Goal: Task Accomplishment & Management: Use online tool/utility

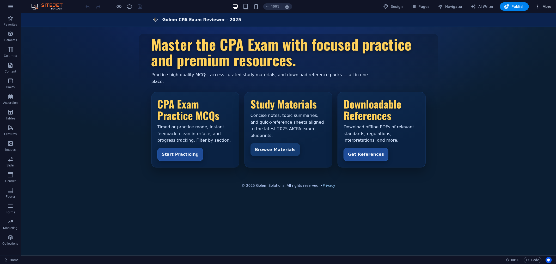
click at [544, 5] on span "More" at bounding box center [543, 6] width 16 height 5
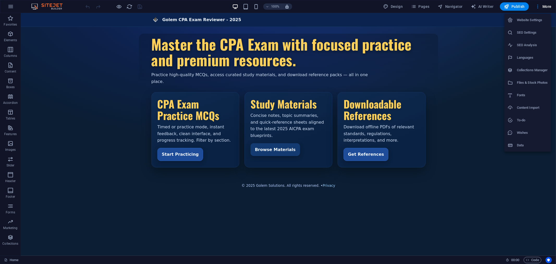
click at [533, 80] on h6 "Files & Stock Photos" at bounding box center [532, 83] width 31 height 6
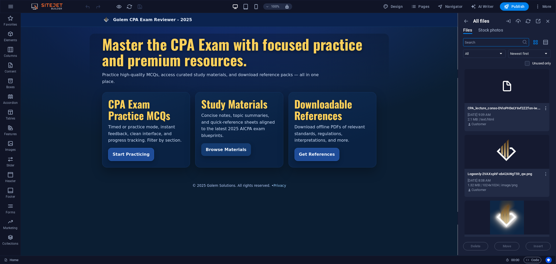
click at [547, 107] on icon "button" at bounding box center [546, 108] width 5 height 5
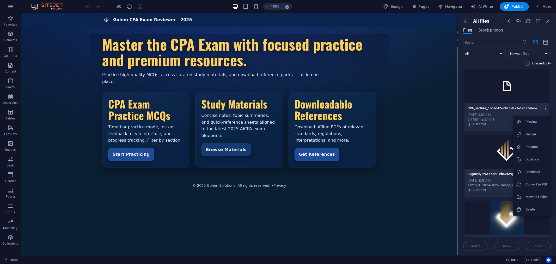
click at [530, 207] on h6 "Delete" at bounding box center [537, 209] width 22 height 6
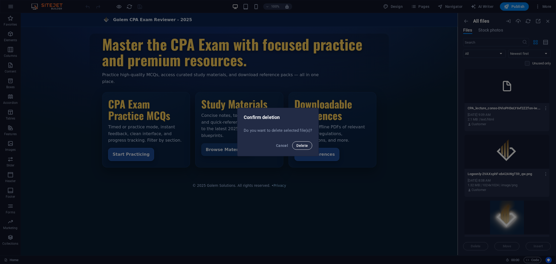
click at [301, 145] on span "Delete" at bounding box center [301, 145] width 11 height 4
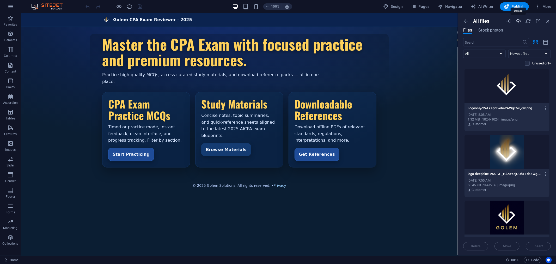
click at [517, 20] on icon "button" at bounding box center [519, 21] width 6 height 6
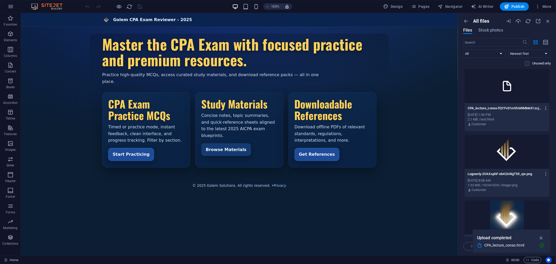
click at [544, 107] on icon "button" at bounding box center [546, 108] width 5 height 5
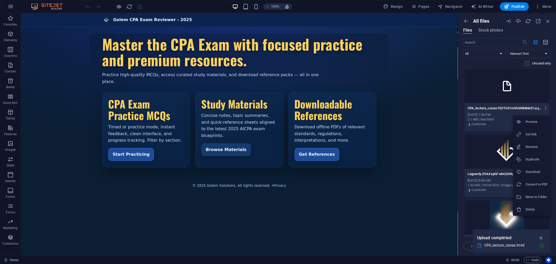
click at [527, 119] on h6 "Preview" at bounding box center [537, 122] width 22 height 6
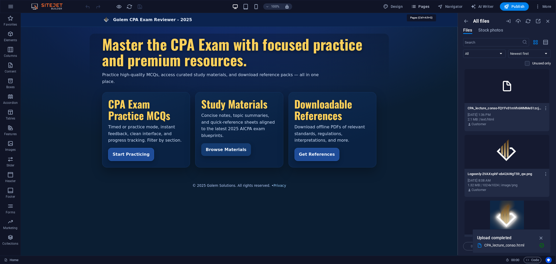
click at [419, 5] on span "Pages" at bounding box center [420, 6] width 18 height 5
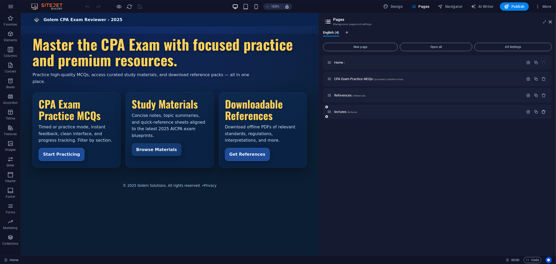
click at [544, 111] on icon "button" at bounding box center [544, 112] width 4 height 4
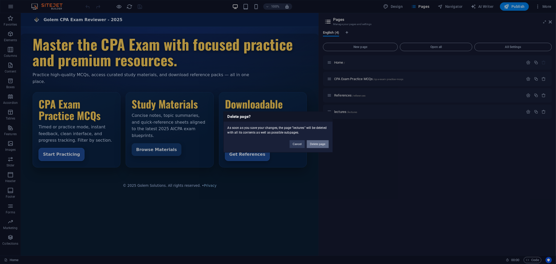
click at [315, 144] on button "Delete page" at bounding box center [318, 144] width 22 height 8
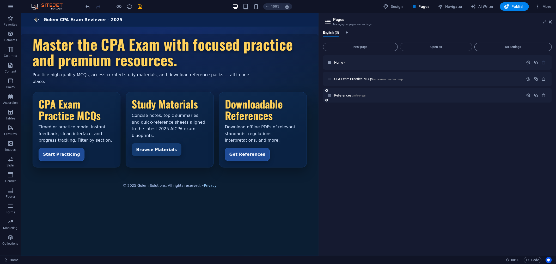
click at [327, 100] on icon at bounding box center [326, 100] width 3 height 3
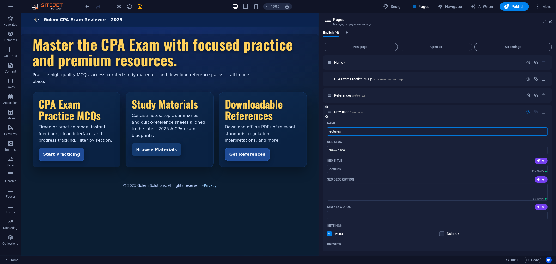
type input "lectures"
type input "/lectures"
type input "lectures"
click at [142, 5] on icon "save" at bounding box center [140, 7] width 6 height 6
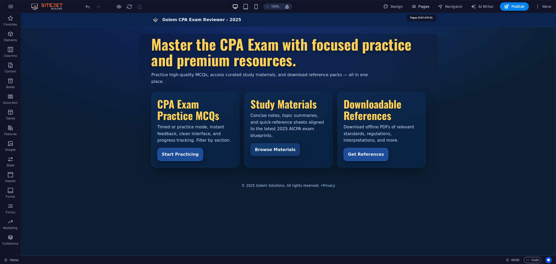
click at [421, 6] on span "Pages" at bounding box center [420, 6] width 18 height 5
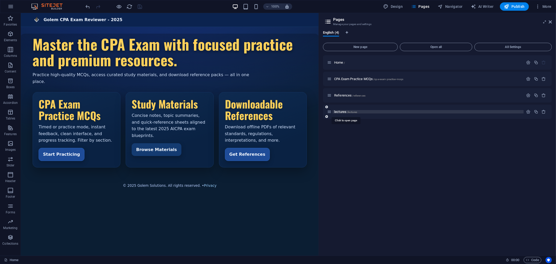
click at [345, 111] on span "lectures /lectures" at bounding box center [345, 112] width 23 height 4
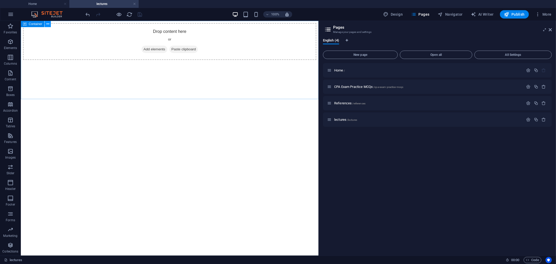
click at [47, 23] on icon at bounding box center [47, 23] width 3 height 5
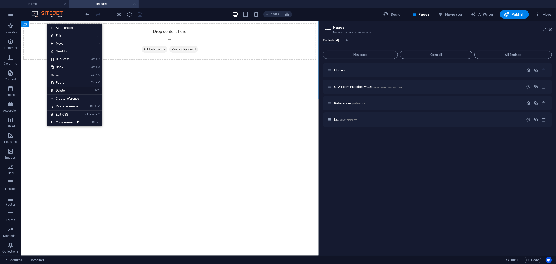
click at [69, 90] on link "⌦ Delete" at bounding box center [64, 91] width 35 height 8
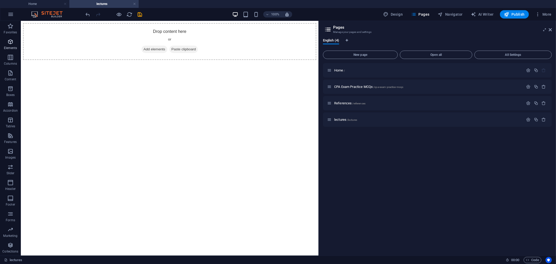
click at [11, 45] on span "Elements" at bounding box center [10, 45] width 21 height 13
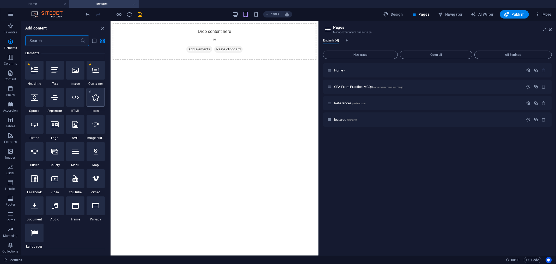
scroll to position [56, 0]
click at [78, 99] on icon at bounding box center [75, 97] width 7 height 7
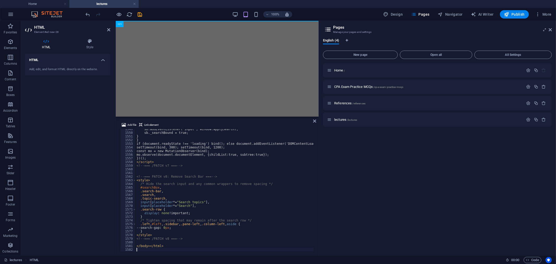
scroll to position [5653, 0]
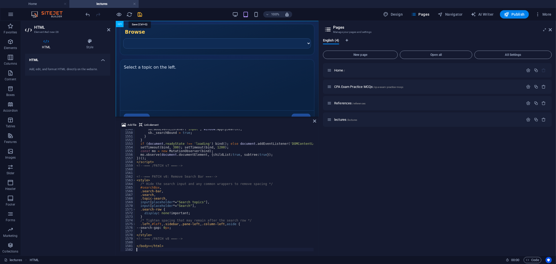
drag, startPoint x: 141, startPoint y: 14, endPoint x: 138, endPoint y: 18, distance: 4.7
click at [140, 15] on icon "save" at bounding box center [140, 14] width 6 height 6
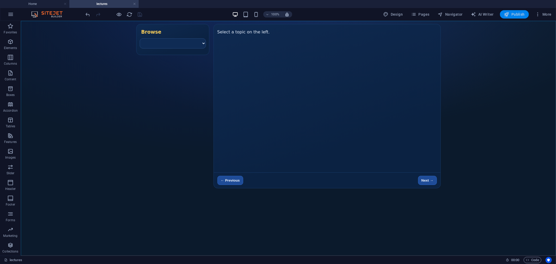
click at [515, 14] on span "Publish" at bounding box center [514, 14] width 21 height 5
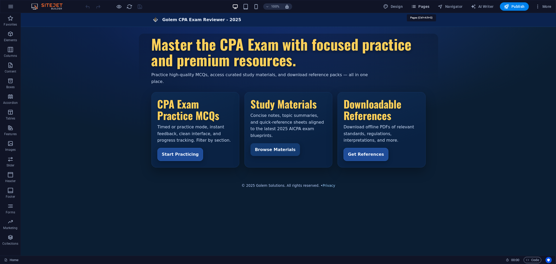
click at [416, 5] on icon "button" at bounding box center [413, 6] width 5 height 5
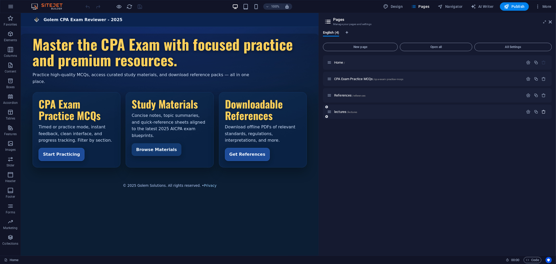
click at [546, 110] on icon "button" at bounding box center [544, 112] width 4 height 4
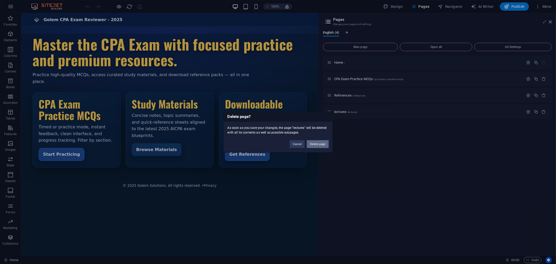
click at [322, 140] on button "Delete page" at bounding box center [318, 144] width 22 height 8
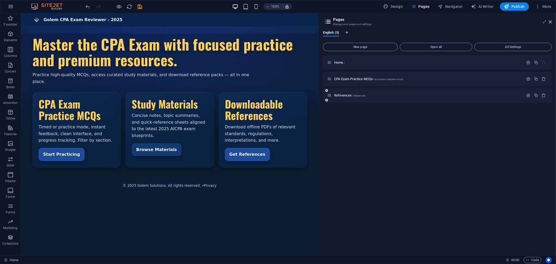
click at [328, 100] on icon at bounding box center [326, 100] width 3 height 3
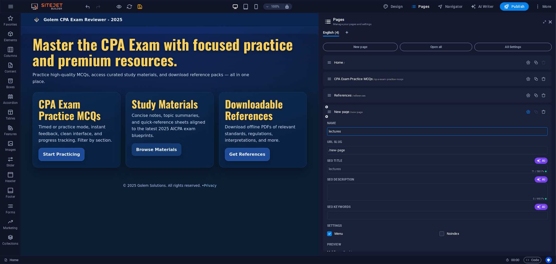
type input "lectures"
type input "/lectures"
type input "lectures"
click at [140, 6] on icon "save" at bounding box center [140, 7] width 6 height 6
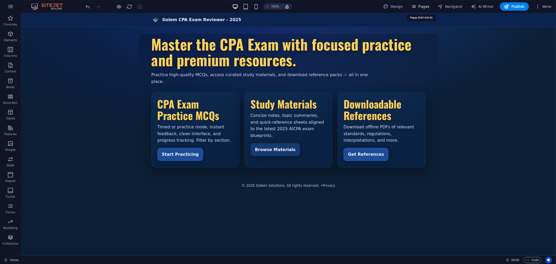
click at [423, 6] on span "Pages" at bounding box center [420, 6] width 18 height 5
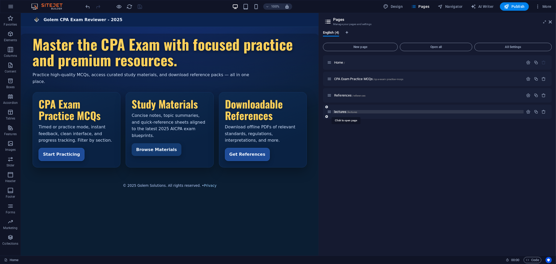
click at [340, 111] on span "lectures /lectures" at bounding box center [345, 112] width 23 height 4
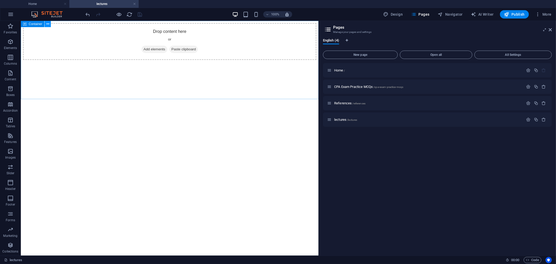
click at [48, 25] on icon at bounding box center [47, 23] width 3 height 5
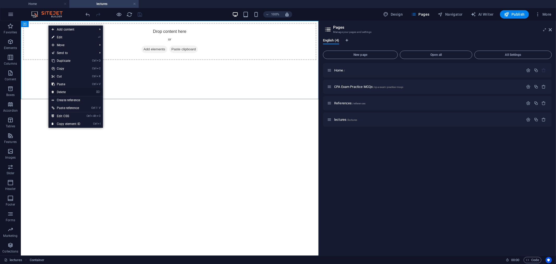
click at [65, 91] on link "⌦ Delete" at bounding box center [65, 92] width 35 height 8
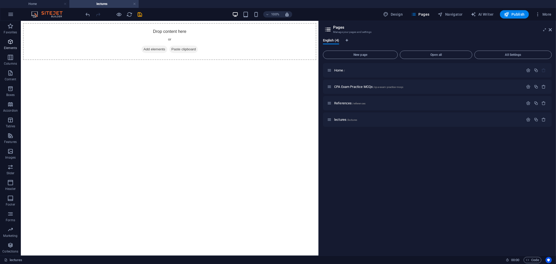
click at [9, 45] on span "Elements" at bounding box center [10, 45] width 21 height 13
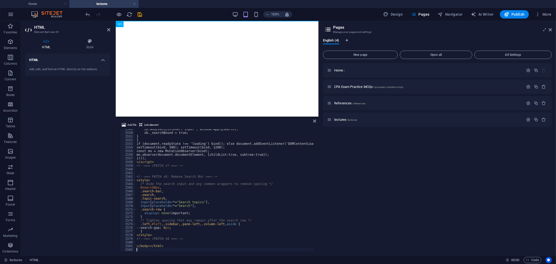
scroll to position [5653, 0]
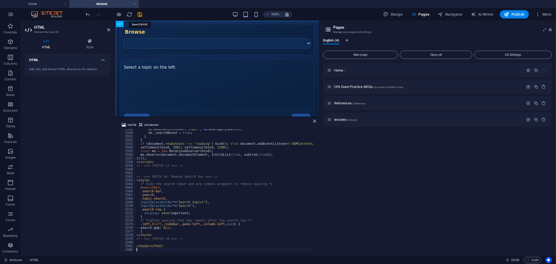
click at [139, 13] on icon "save" at bounding box center [140, 14] width 6 height 6
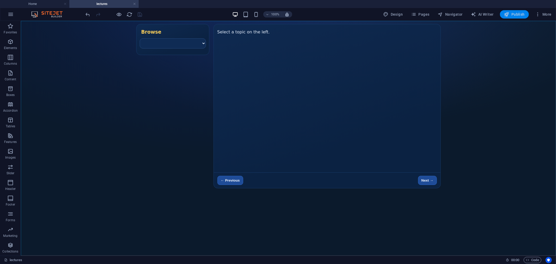
drag, startPoint x: 514, startPoint y: 15, endPoint x: 473, endPoint y: 9, distance: 41.8
click at [514, 15] on span "Publish" at bounding box center [514, 14] width 21 height 5
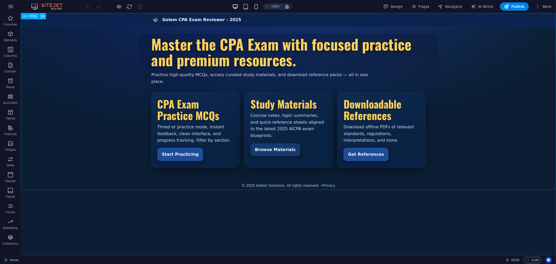
click at [43, 15] on icon at bounding box center [42, 16] width 3 height 5
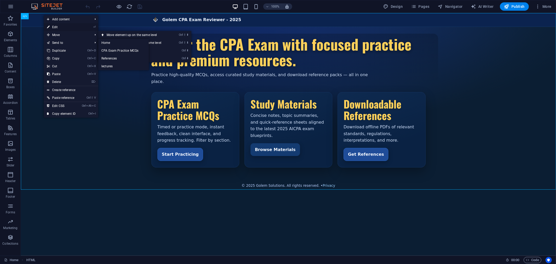
click at [58, 26] on link "⏎ Edit" at bounding box center [61, 27] width 35 height 8
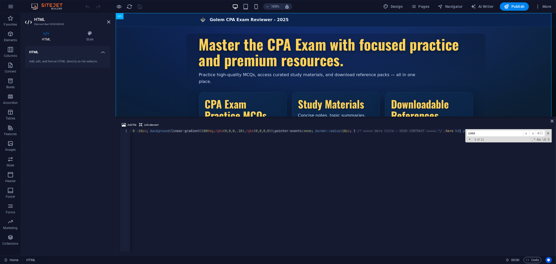
scroll to position [0, 5337]
type input "color"
click at [550, 134] on div "color ​ ​ All Replace All + 4 of 11 .* Aa \b S" at bounding box center [508, 135] width 87 height 13
click at [547, 132] on span at bounding box center [549, 133] width 4 height 4
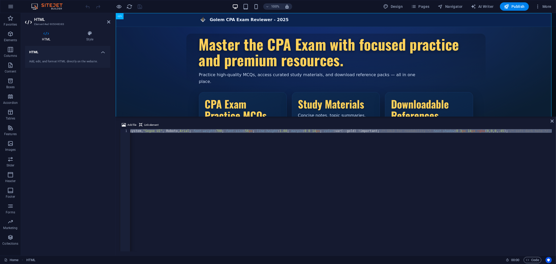
click at [150, 132] on div "< meta charset = "utf-8" > < title > Golem CPA Exam Reviewer - 2025 </ title > …" at bounding box center [341, 190] width 422 height 122
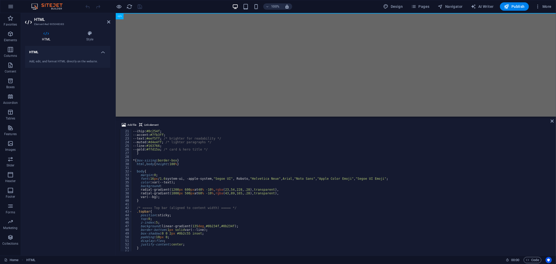
scroll to position [0, 0]
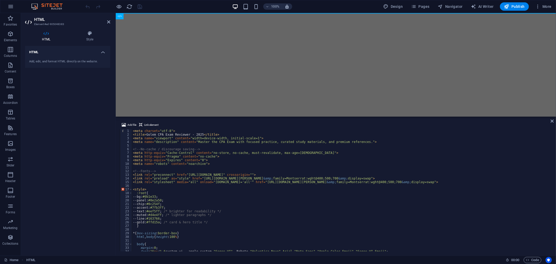
click at [157, 7] on div "100% Design Pages Navigator AI Writer Publish More" at bounding box center [319, 6] width 469 height 8
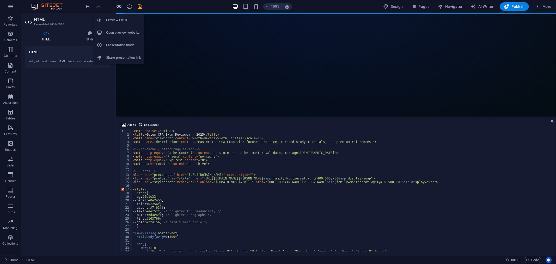
click at [119, 6] on icon "button" at bounding box center [119, 7] width 6 height 6
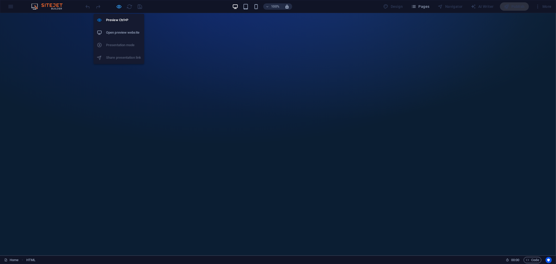
click at [119, 5] on icon "button" at bounding box center [119, 7] width 6 height 6
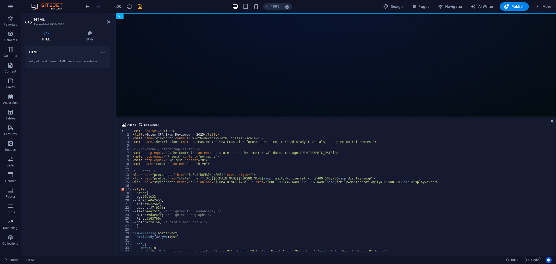
click at [188, 162] on div "< meta charset = "utf-8" > < title > Golem CPA Exam Reviewer - 2025 </ title > …" at bounding box center [341, 194] width 419 height 130
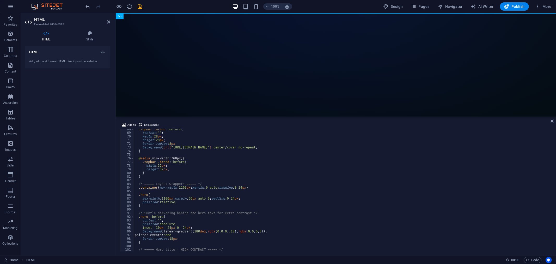
scroll to position [73, 0]
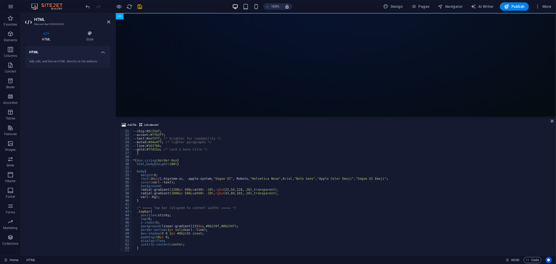
click at [176, 188] on div "--panel : #0e2a50 ; --chip : #0c254f ; --accent : #7fb3ff ; --text : #eef5ff ; …" at bounding box center [341, 191] width 419 height 130
type textarea "padding:22px"
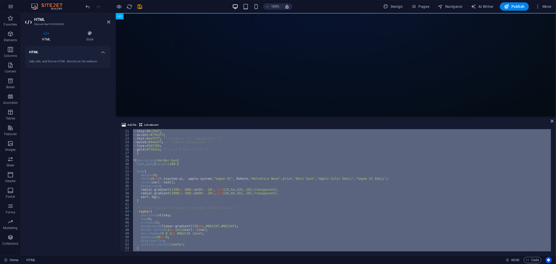
paste textarea
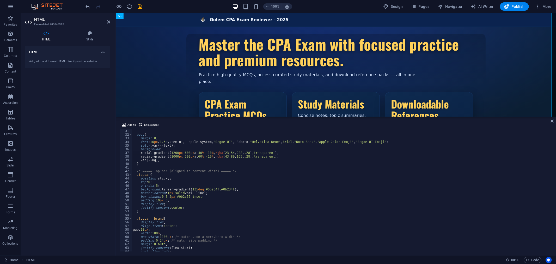
scroll to position [0, 0]
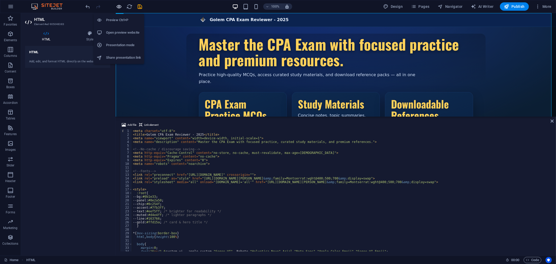
click at [118, 6] on icon "button" at bounding box center [119, 7] width 6 height 6
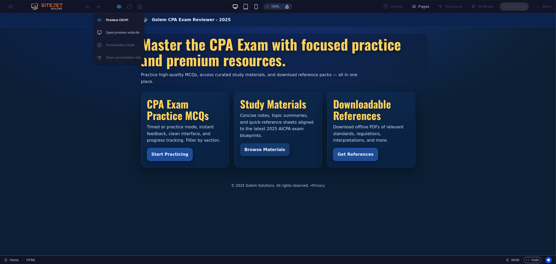
click at [119, 5] on icon "button" at bounding box center [119, 7] width 6 height 6
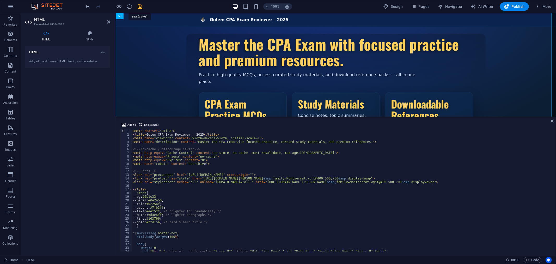
click at [140, 5] on icon "save" at bounding box center [140, 7] width 6 height 6
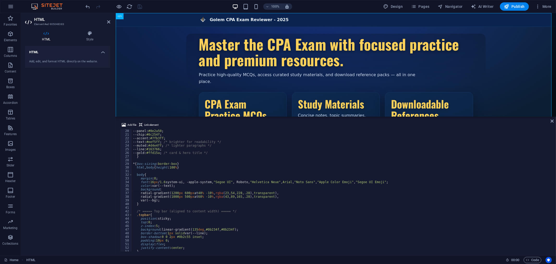
click at [402, 179] on div "--panel : #0e2a50 ; --chip : #0c254f ; --accent : #7fb3ff ; --text : #eef5ff ; …" at bounding box center [341, 194] width 419 height 130
click at [365, 166] on div "--panel : #0e2a50 ; --chip : #0c254f ; --accent : #7fb3ff ; --text : #eef5ff ; …" at bounding box center [341, 194] width 419 height 130
click at [355, 188] on div "--panel : #0e2a50 ; --chip : #0c254f ; --accent : #7fb3ff ; --text : #eef5ff ; …" at bounding box center [341, 194] width 419 height 130
click at [336, 201] on div "--panel : #0e2a50 ; --chip : #0c254f ; --accent : #7fb3ff ; --text : #eef5ff ; …" at bounding box center [341, 194] width 419 height 130
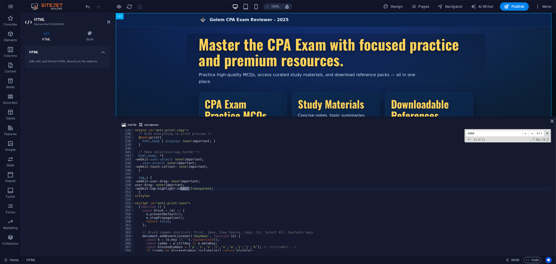
scroll to position [59, 0]
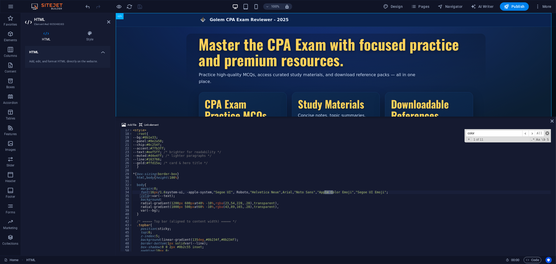
click at [547, 134] on span at bounding box center [548, 133] width 4 height 4
type textarea "font:16px/1.6 system-ui, -apple-system, "Segoe UI", Roboto, "Helvetica Neue", A…"
click at [513, 6] on span "Publish" at bounding box center [514, 6] width 21 height 5
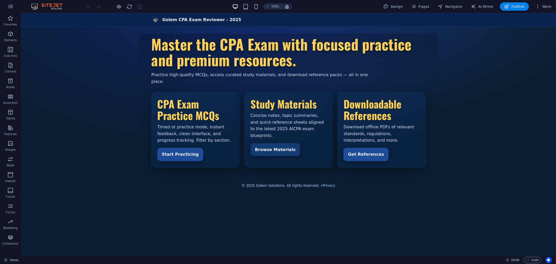
click at [512, 5] on span "Publish" at bounding box center [514, 6] width 21 height 5
click at [45, 16] on button at bounding box center [43, 16] width 6 height 6
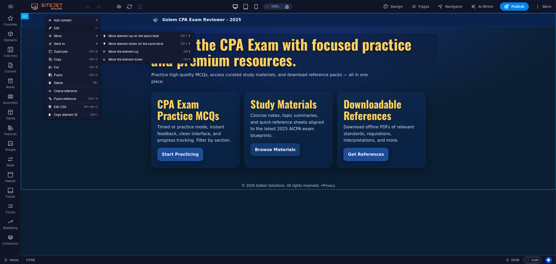
click at [62, 27] on link "⏎ Edit" at bounding box center [63, 28] width 35 height 8
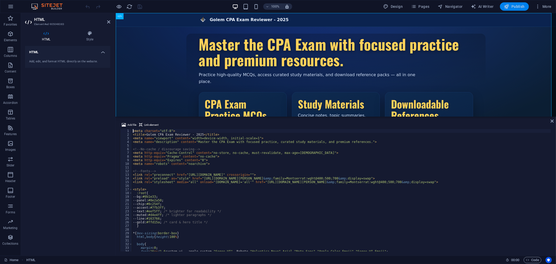
click at [514, 6] on span "Publish" at bounding box center [514, 6] width 21 height 5
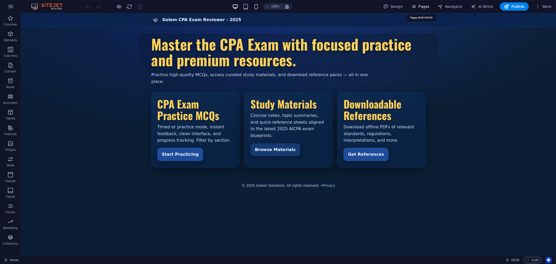
click at [426, 8] on span "Pages" at bounding box center [420, 6] width 18 height 5
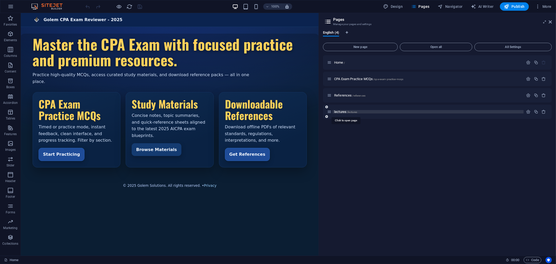
click at [347, 110] on span "lectures /lectures" at bounding box center [345, 112] width 23 height 4
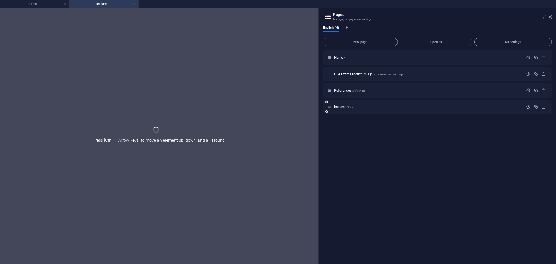
click at [528, 106] on icon "button" at bounding box center [528, 107] width 4 height 4
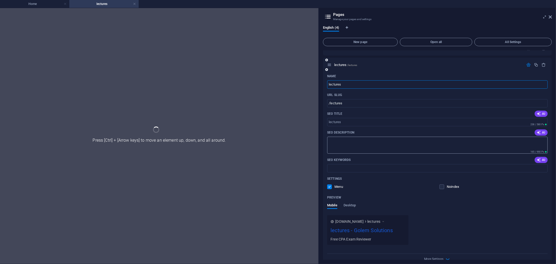
scroll to position [50, 0]
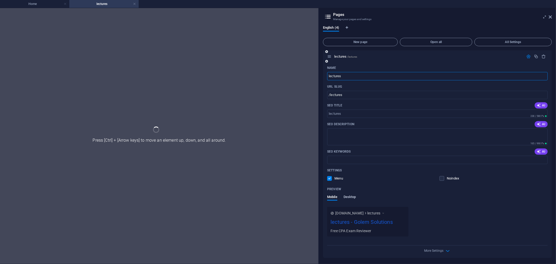
click at [350, 197] on span "Desktop" at bounding box center [350, 197] width 13 height 7
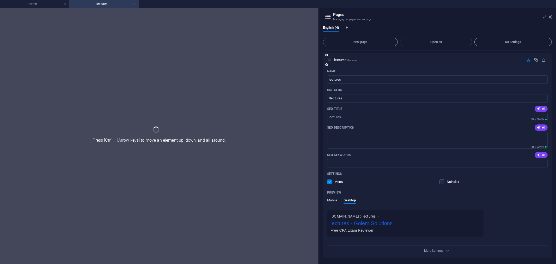
click at [330, 198] on span "Mobile" at bounding box center [332, 200] width 10 height 7
click at [349, 200] on span "Desktop" at bounding box center [350, 200] width 13 height 7
click at [335, 198] on div "Preview Mobile Desktop" at bounding box center [437, 199] width 221 height 22
click at [333, 200] on span "Mobile" at bounding box center [332, 200] width 10 height 7
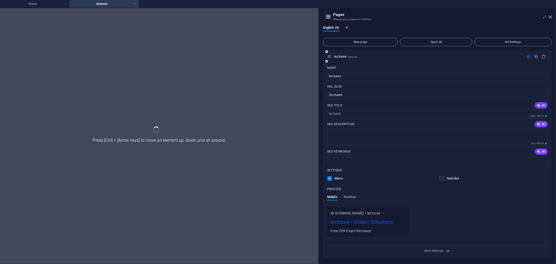
click at [446, 248] on icon "button" at bounding box center [448, 251] width 6 height 6
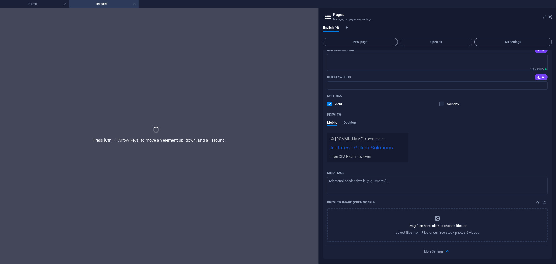
click at [329, 16] on icon at bounding box center [328, 16] width 8 height 7
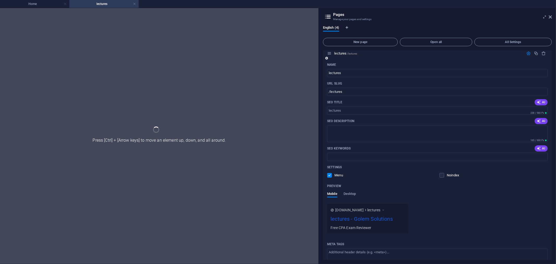
scroll to position [0, 0]
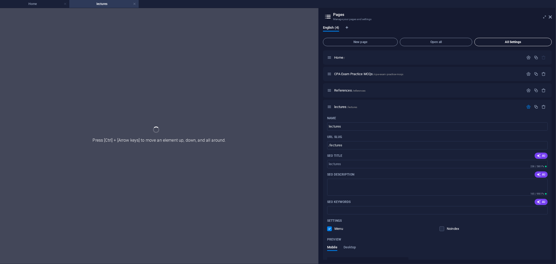
click at [513, 43] on span "All Settings" at bounding box center [513, 41] width 73 height 3
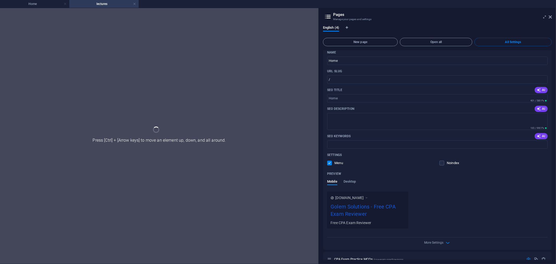
scroll to position [29, 0]
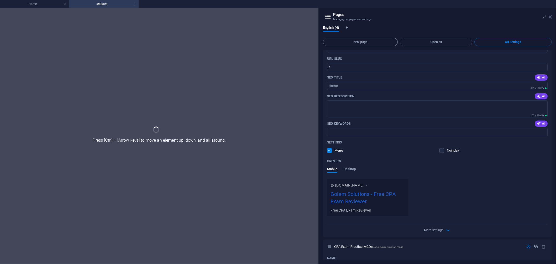
click at [549, 17] on icon at bounding box center [550, 17] width 3 height 4
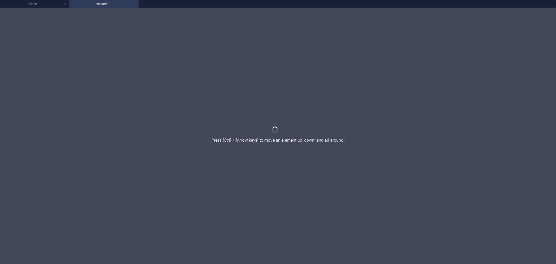
click at [136, 4] on link at bounding box center [134, 4] width 3 height 5
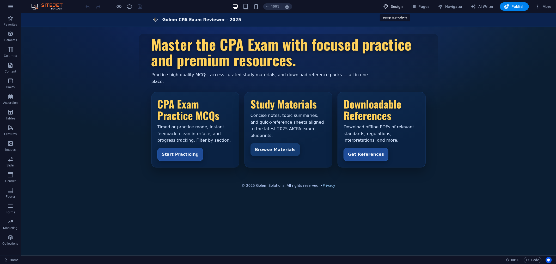
click at [399, 6] on span "Design" at bounding box center [394, 6] width 20 height 5
select select "px"
select select "400"
select select "px"
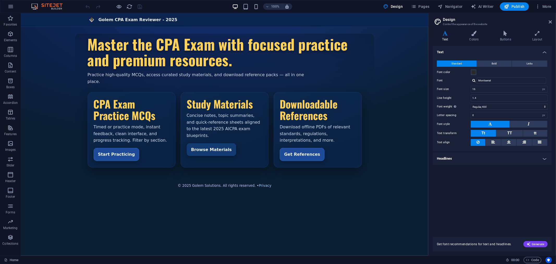
click at [543, 158] on h4 "Headlines" at bounding box center [492, 158] width 119 height 13
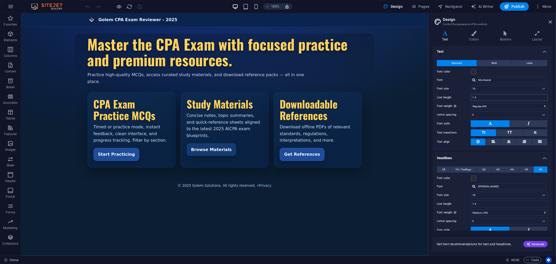
scroll to position [0, 0]
click at [494, 62] on span "Bold" at bounding box center [494, 63] width 5 height 6
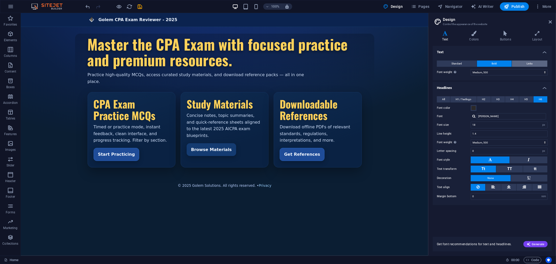
click at [527, 62] on span "Links" at bounding box center [530, 63] width 6 height 6
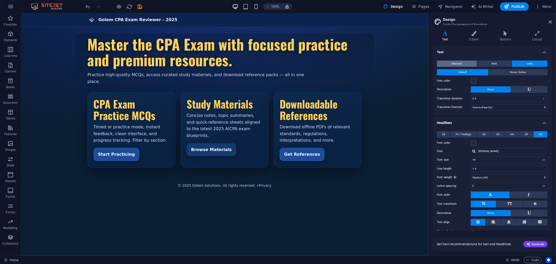
click at [460, 61] on span "Standard" at bounding box center [457, 63] width 10 height 6
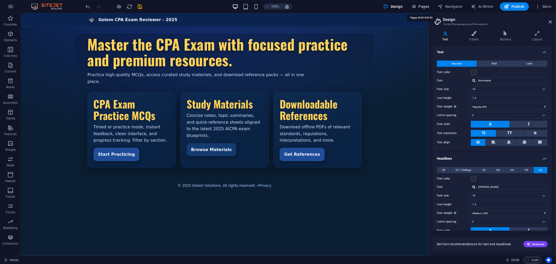
click at [422, 7] on span "Pages" at bounding box center [420, 6] width 18 height 5
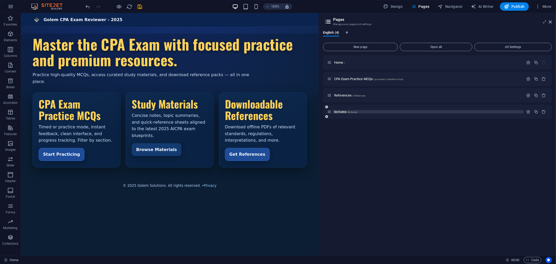
click at [342, 113] on span "lectures /lectures" at bounding box center [345, 112] width 23 height 4
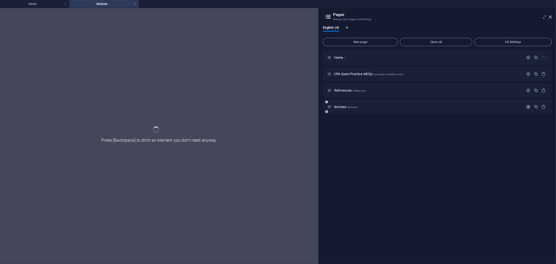
click at [528, 107] on icon "button" at bounding box center [528, 107] width 4 height 4
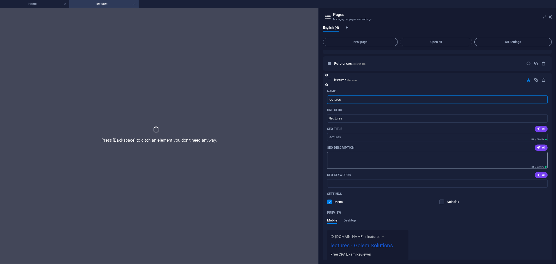
scroll to position [50, 0]
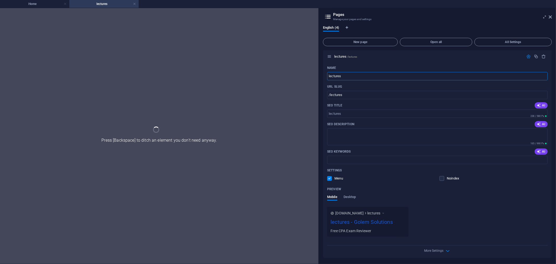
click at [552, 16] on aside "Pages Manage your pages and settings English (4) New page Open all All Settings…" at bounding box center [438, 136] width 238 height 256
click at [550, 16] on icon at bounding box center [550, 17] width 3 height 4
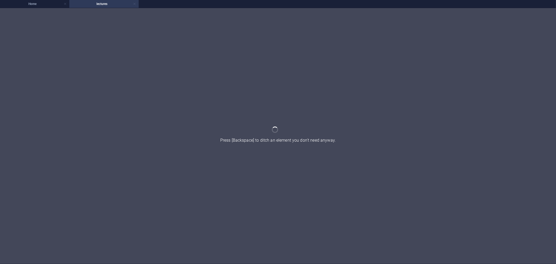
click at [134, 3] on link at bounding box center [134, 4] width 3 height 5
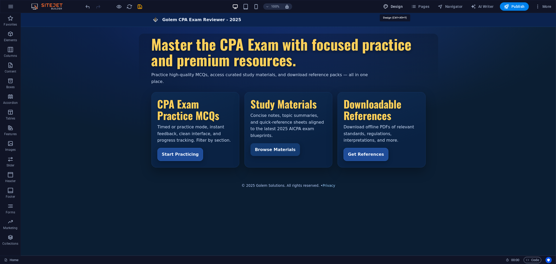
click at [400, 6] on span "Design" at bounding box center [394, 6] width 20 height 5
select select "px"
select select "400"
select select "px"
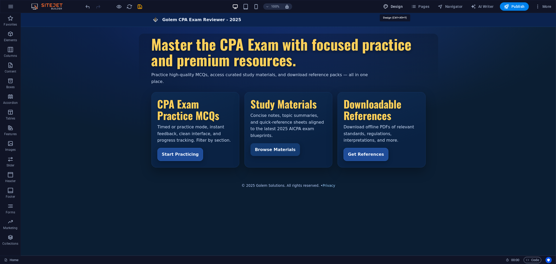
select select "500"
select select "px"
select select "rem"
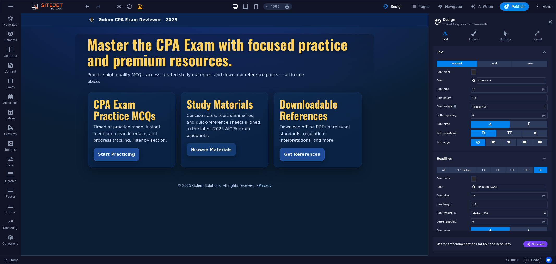
click at [538, 5] on icon "button" at bounding box center [537, 6] width 5 height 5
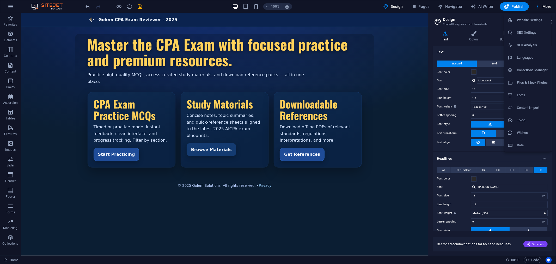
click at [536, 22] on h6 "Website Settings" at bounding box center [532, 20] width 31 height 6
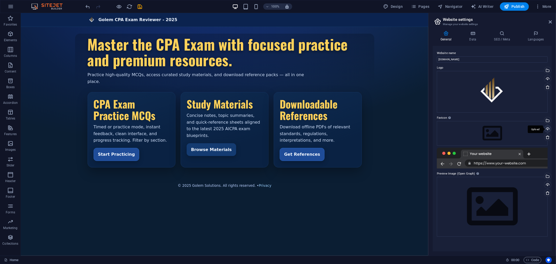
click at [548, 130] on div "Upload" at bounding box center [547, 129] width 8 height 8
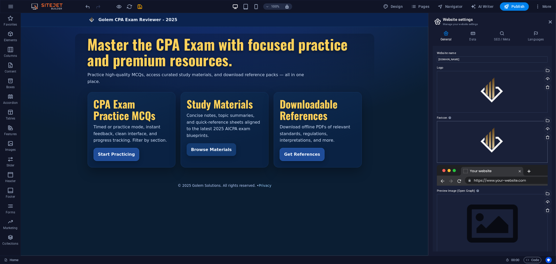
scroll to position [6, 0]
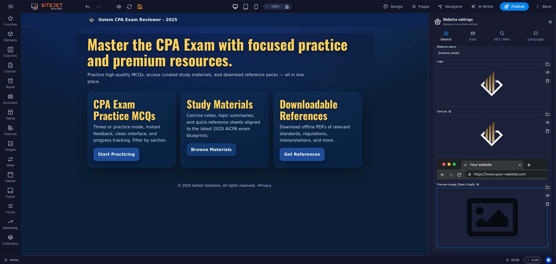
click at [478, 207] on div "Drag files here, click to choose files or select files from Files or our free s…" at bounding box center [492, 218] width 111 height 60
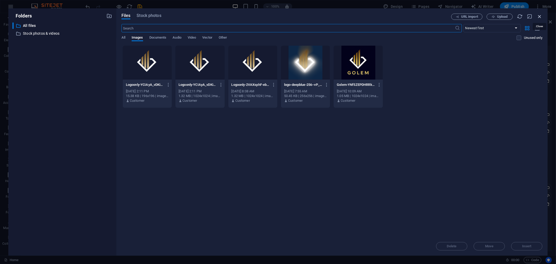
click at [539, 15] on icon "button" at bounding box center [540, 17] width 6 height 6
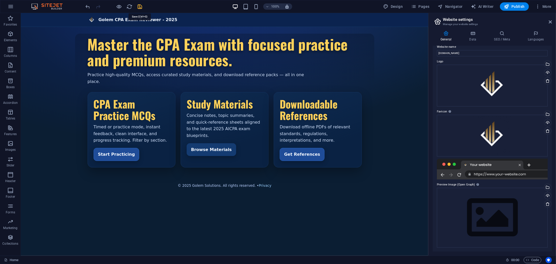
click at [138, 5] on icon "save" at bounding box center [140, 7] width 6 height 6
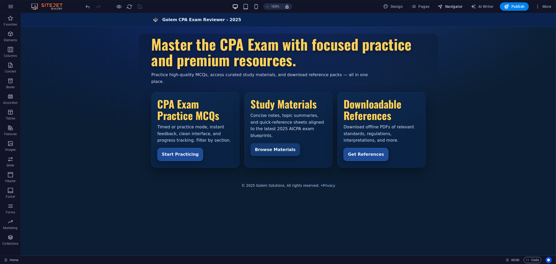
click at [448, 7] on span "Navigator" at bounding box center [450, 6] width 25 height 5
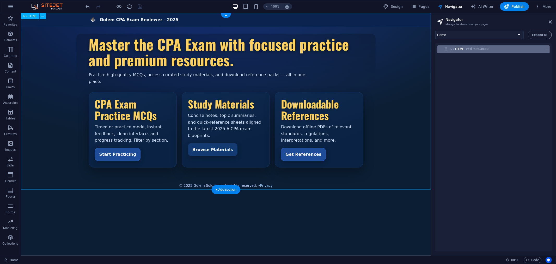
click at [447, 48] on icon at bounding box center [446, 49] width 4 height 4
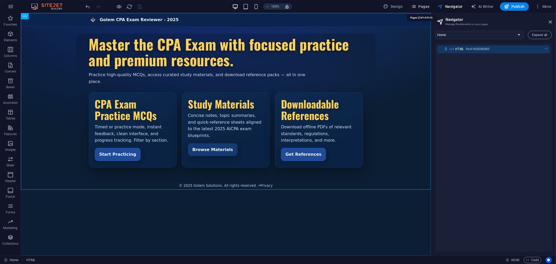
click at [425, 5] on span "Pages" at bounding box center [420, 6] width 18 height 5
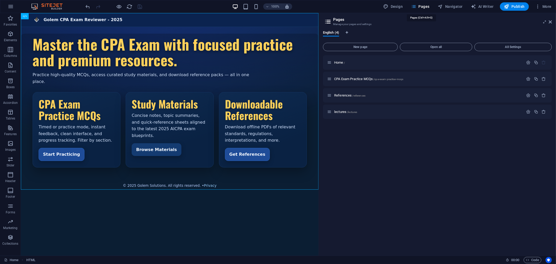
click at [424, 5] on span "Pages" at bounding box center [420, 6] width 18 height 5
click at [392, 5] on span "Design" at bounding box center [394, 6] width 20 height 5
select select "px"
select select "400"
select select "px"
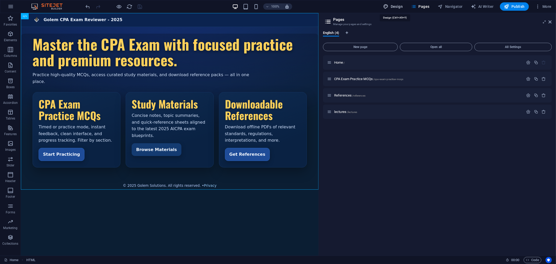
select select "px"
select select "500"
select select "px"
select select "rem"
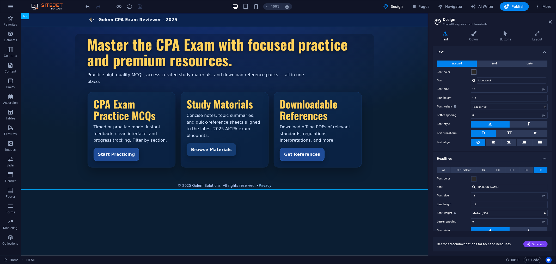
click at [472, 72] on span at bounding box center [474, 72] width 4 height 4
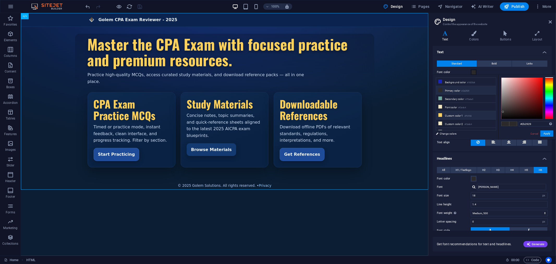
click at [437, 115] on li "Custom color 1 #ffd166" at bounding box center [466, 115] width 60 height 8
type input "#ffd166"
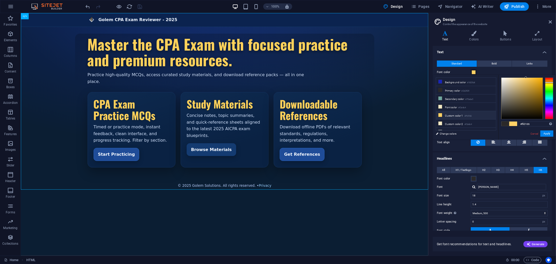
click at [165, 4] on div "100% Design Pages Navigator AI Writer Publish More" at bounding box center [319, 6] width 469 height 8
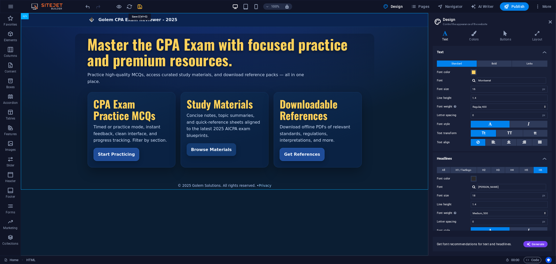
click at [141, 7] on icon "save" at bounding box center [140, 7] width 6 height 6
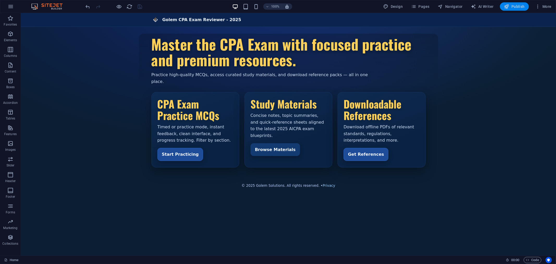
click at [518, 6] on span "Publish" at bounding box center [514, 6] width 21 height 5
click at [538, 6] on icon "button" at bounding box center [537, 6] width 5 height 5
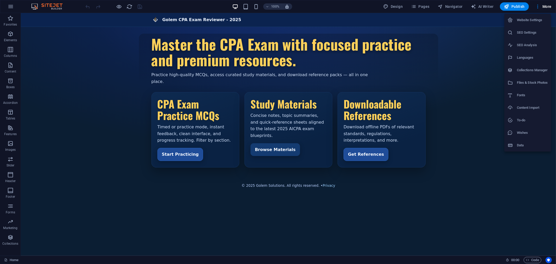
click at [532, 95] on h6 "Fonts" at bounding box center [532, 95] width 31 height 6
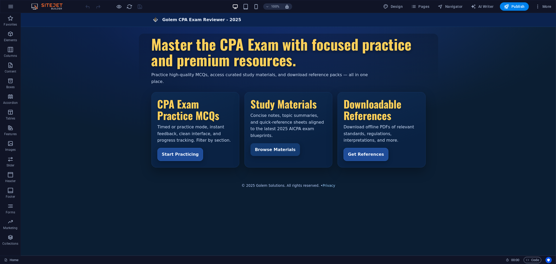
select select "popularity"
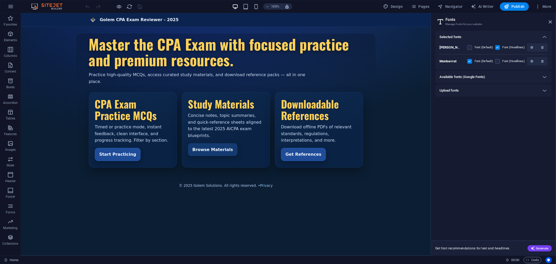
click at [470, 59] on label at bounding box center [470, 61] width 5 height 5
click at [0, 0] on input "checkbox" at bounding box center [0, 0] width 0 height 0
click at [500, 60] on label at bounding box center [497, 61] width 5 height 5
click at [0, 0] on input "checkbox" at bounding box center [0, 0] width 0 height 0
click at [499, 59] on label at bounding box center [497, 61] width 5 height 5
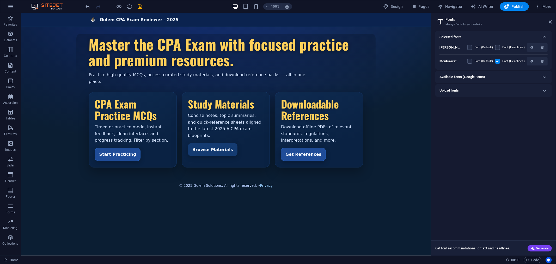
click at [0, 0] on input "checkbox" at bounding box center [0, 0] width 0 height 0
click at [531, 61] on icon "button" at bounding box center [532, 61] width 3 height 3
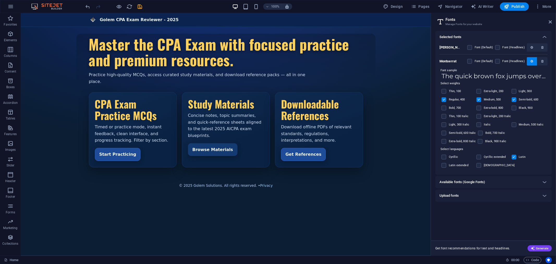
click at [531, 61] on icon "button" at bounding box center [532, 61] width 3 height 3
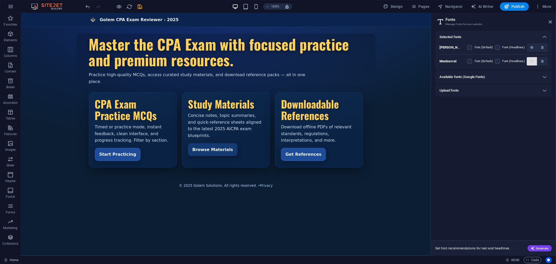
click at [533, 60] on icon "button" at bounding box center [532, 61] width 3 height 3
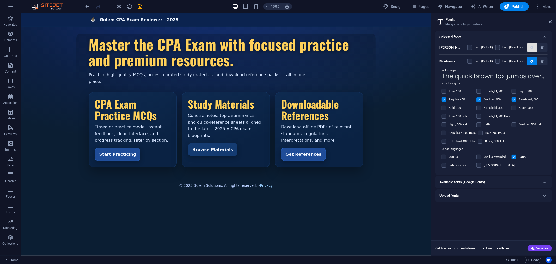
click at [532, 46] on icon "button" at bounding box center [532, 47] width 3 height 3
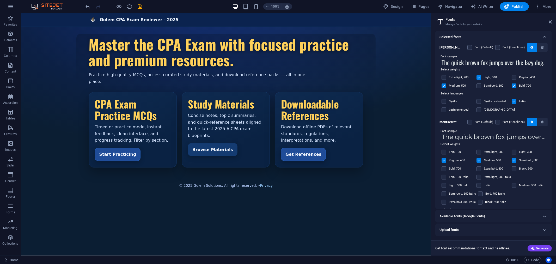
click at [444, 159] on label at bounding box center [444, 160] width 5 height 5
click at [0, 0] on input "checkbox" at bounding box center [0, 0] width 0 height 0
click at [445, 151] on label at bounding box center [444, 152] width 5 height 5
click at [0, 0] on input "checkbox" at bounding box center [0, 0] width 0 height 0
click at [444, 159] on label at bounding box center [444, 160] width 5 height 5
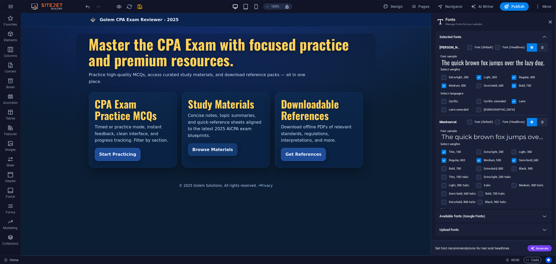
click at [0, 0] on input "checkbox" at bounding box center [0, 0] width 0 height 0
drag, startPoint x: 444, startPoint y: 158, endPoint x: 447, endPoint y: 164, distance: 6.4
click at [444, 159] on label at bounding box center [444, 160] width 5 height 5
click at [0, 0] on input "checkbox" at bounding box center [0, 0] width 0 height 0
click at [445, 160] on label at bounding box center [444, 160] width 5 height 5
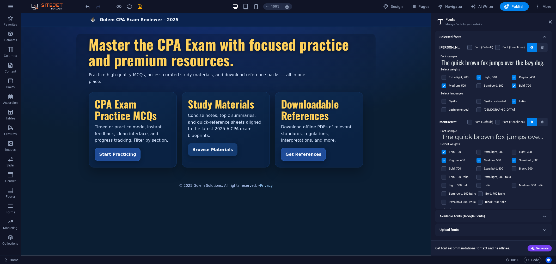
click at [0, 0] on input "checkbox" at bounding box center [0, 0] width 0 height 0
click at [444, 84] on label at bounding box center [444, 85] width 5 height 5
click at [0, 0] on input "checkbox" at bounding box center [0, 0] width 0 height 0
click at [480, 77] on label at bounding box center [479, 77] width 5 height 5
click at [0, 0] on input "checkbox" at bounding box center [0, 0] width 0 height 0
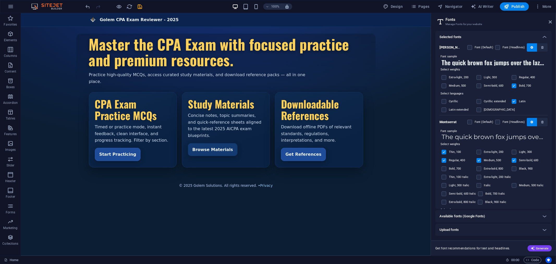
click at [514, 85] on label at bounding box center [514, 85] width 5 height 5
click at [0, 0] on input "checkbox" at bounding box center [0, 0] width 0 height 0
click at [479, 77] on label at bounding box center [479, 77] width 5 height 5
click at [0, 0] on input "checkbox" at bounding box center [0, 0] width 0 height 0
click at [514, 101] on label at bounding box center [514, 101] width 5 height 5
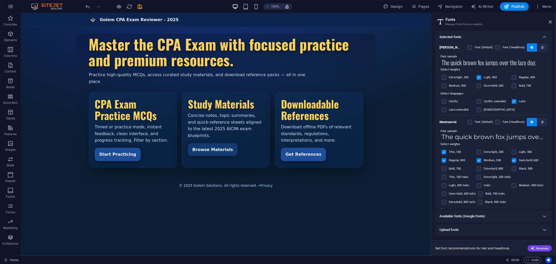
click at [0, 0] on input "checkbox" at bounding box center [0, 0] width 0 height 0
click at [514, 101] on label at bounding box center [514, 101] width 5 height 5
click at [0, 0] on input "checkbox" at bounding box center [0, 0] width 0 height 0
click at [514, 101] on label at bounding box center [514, 101] width 5 height 5
click at [0, 0] on input "checkbox" at bounding box center [0, 0] width 0 height 0
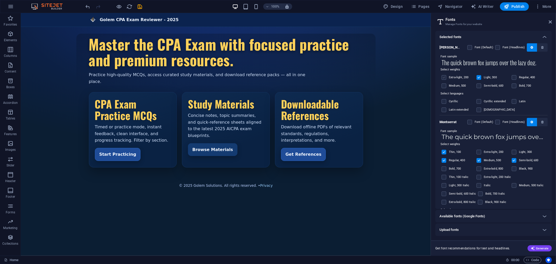
click at [446, 75] on label at bounding box center [444, 77] width 5 height 5
click at [0, 0] on input "checkbox" at bounding box center [0, 0] width 0 height 0
click at [444, 77] on label at bounding box center [444, 77] width 5 height 5
click at [0, 0] on input "checkbox" at bounding box center [0, 0] width 0 height 0
click at [444, 84] on label at bounding box center [444, 85] width 5 height 5
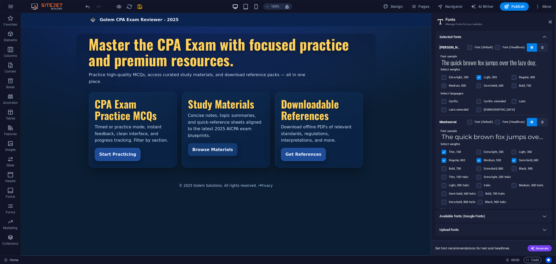
click at [0, 0] on input "checkbox" at bounding box center [0, 0] width 0 height 0
click at [445, 84] on label at bounding box center [444, 85] width 5 height 5
click at [0, 0] on input "checkbox" at bounding box center [0, 0] width 0 height 0
click at [531, 120] on icon "button" at bounding box center [532, 121] width 3 height 3
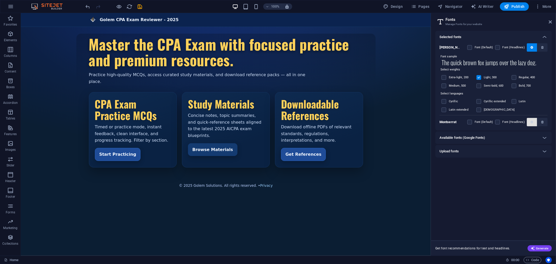
click at [530, 120] on span "button" at bounding box center [532, 121] width 6 height 3
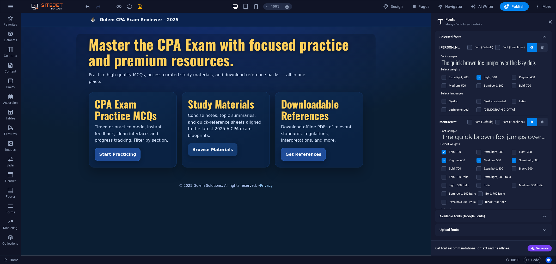
click at [480, 160] on label at bounding box center [479, 160] width 5 height 5
click at [0, 0] on input "checkbox" at bounding box center [0, 0] width 0 height 0
click at [480, 160] on label at bounding box center [479, 160] width 5 height 5
click at [0, 0] on input "checkbox" at bounding box center [0, 0] width 0 height 0
click at [444, 158] on label at bounding box center [444, 160] width 5 height 5
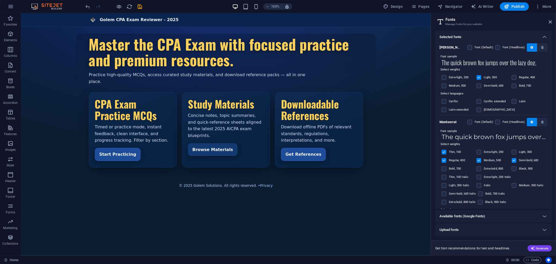
click at [0, 0] on input "checkbox" at bounding box center [0, 0] width 0 height 0
click at [444, 158] on label at bounding box center [444, 160] width 5 height 5
click at [0, 0] on input "checkbox" at bounding box center [0, 0] width 0 height 0
click at [445, 152] on label at bounding box center [444, 152] width 5 height 5
click at [0, 0] on input "checkbox" at bounding box center [0, 0] width 0 height 0
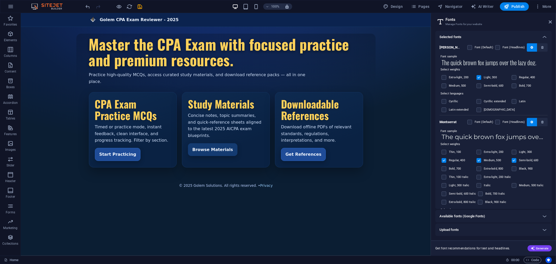
click at [445, 160] on label at bounding box center [444, 160] width 5 height 5
click at [0, 0] on input "checkbox" at bounding box center [0, 0] width 0 height 0
click at [515, 160] on label at bounding box center [514, 160] width 5 height 5
click at [0, 0] on input "checkbox" at bounding box center [0, 0] width 0 height 0
click at [513, 161] on label at bounding box center [514, 160] width 5 height 5
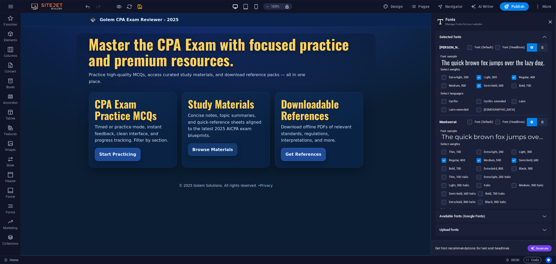
click at [0, 0] on input "checkbox" at bounding box center [0, 0] width 0 height 0
click at [514, 150] on label at bounding box center [514, 152] width 5 height 5
click at [0, 0] on input "checkbox" at bounding box center [0, 0] width 0 height 0
click at [551, 20] on icon at bounding box center [550, 22] width 3 height 4
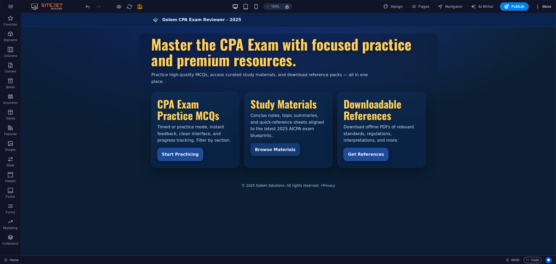
click at [547, 6] on span "More" at bounding box center [543, 6] width 16 height 5
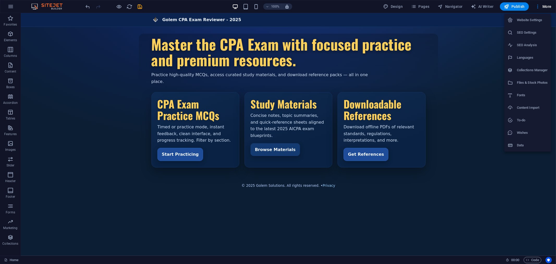
click at [536, 21] on h6 "Website Settings" at bounding box center [532, 20] width 31 height 6
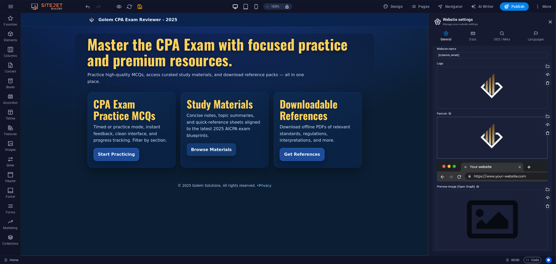
scroll to position [6, 0]
click at [471, 37] on h4 "Data" at bounding box center [474, 36] width 25 height 11
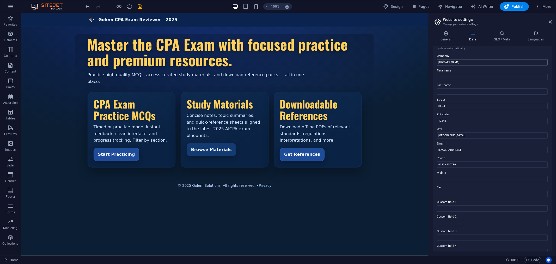
scroll to position [0, 0]
click at [502, 38] on h4 "SEO / Meta" at bounding box center [503, 36] width 34 height 11
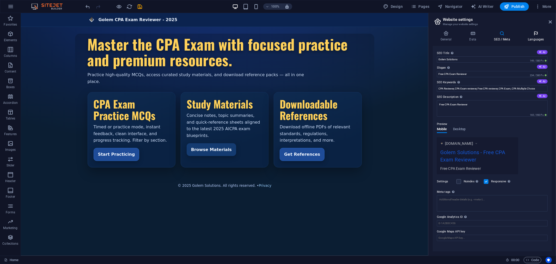
click at [539, 34] on icon at bounding box center [536, 33] width 32 height 5
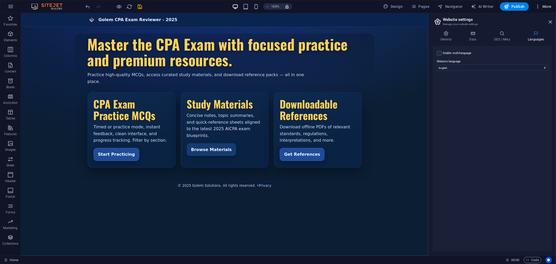
click at [542, 5] on span "More" at bounding box center [543, 6] width 16 height 5
click at [533, 33] on h6 "SEO Settings" at bounding box center [532, 32] width 31 height 6
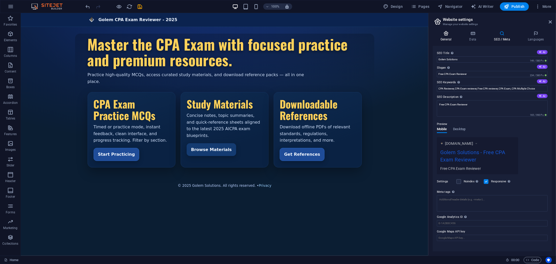
click at [447, 37] on h4 "General" at bounding box center [447, 36] width 29 height 11
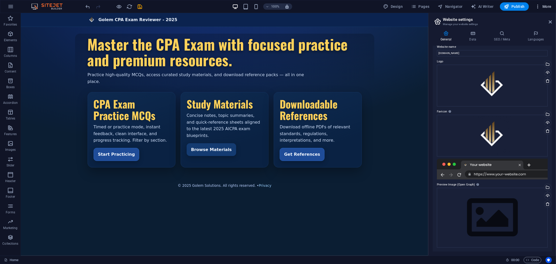
click at [538, 6] on icon "button" at bounding box center [537, 6] width 5 height 5
click at [525, 95] on h6 "Fonts" at bounding box center [532, 95] width 31 height 6
select select "popularity"
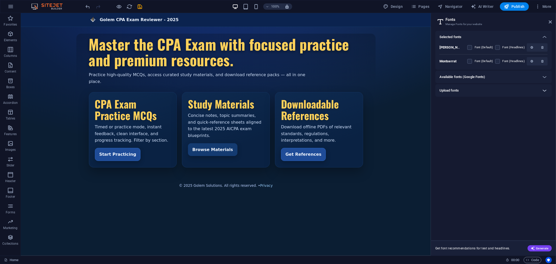
click at [544, 89] on icon at bounding box center [545, 90] width 6 height 6
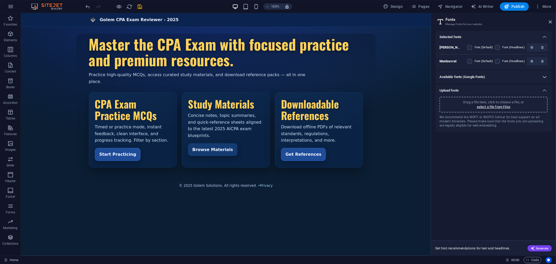
click at [543, 74] on icon at bounding box center [545, 77] width 6 height 6
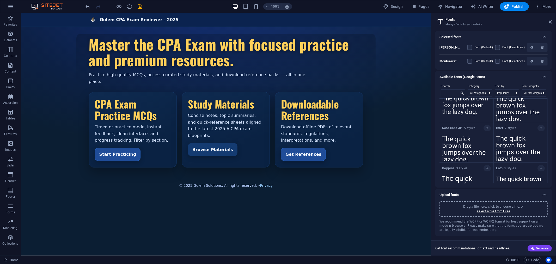
scroll to position [29, 0]
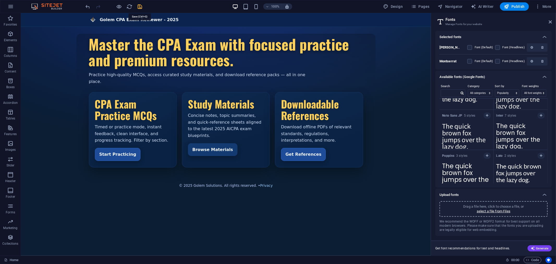
click at [142, 6] on icon "save" at bounding box center [140, 7] width 6 height 6
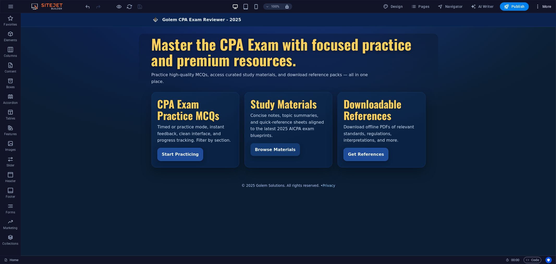
click at [547, 6] on span "More" at bounding box center [543, 6] width 16 height 5
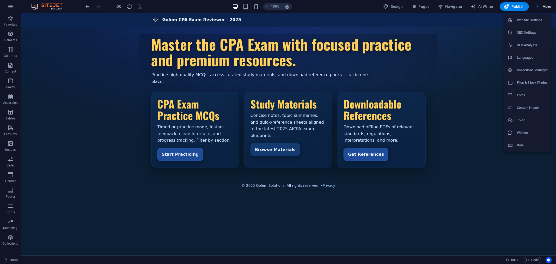
click at [532, 67] on h6 "Collections Manager" at bounding box center [532, 70] width 31 height 6
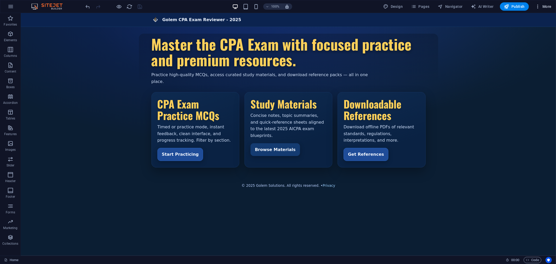
click at [548, 6] on span "More" at bounding box center [543, 6] width 16 height 5
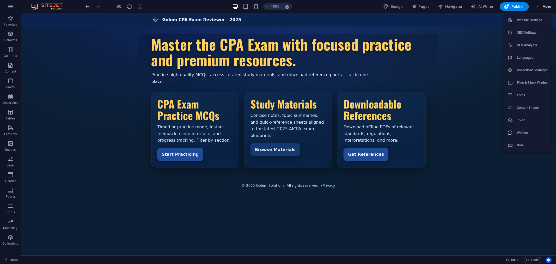
click at [529, 105] on h6 "Content Import" at bounding box center [532, 108] width 31 height 6
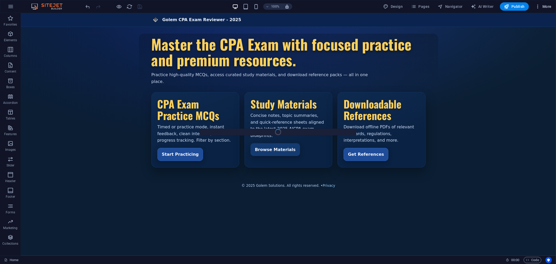
click at [547, 5] on span "More" at bounding box center [543, 6] width 16 height 5
click at [422, 7] on span "Pages" at bounding box center [420, 6] width 18 height 5
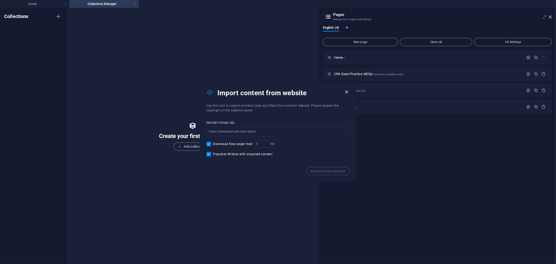
click at [347, 92] on icon "button" at bounding box center [347, 92] width 6 height 6
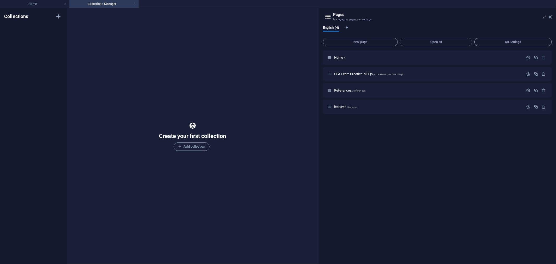
click at [136, 3] on link at bounding box center [134, 4] width 3 height 5
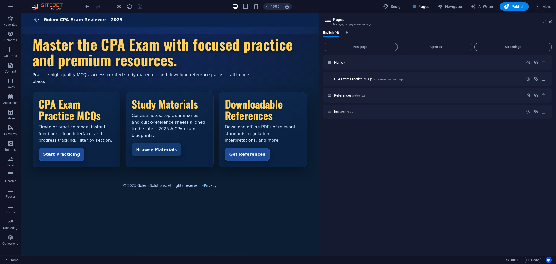
click at [424, 6] on span "Pages" at bounding box center [420, 6] width 18 height 5
click at [343, 113] on span "lectures /lectures" at bounding box center [345, 112] width 23 height 4
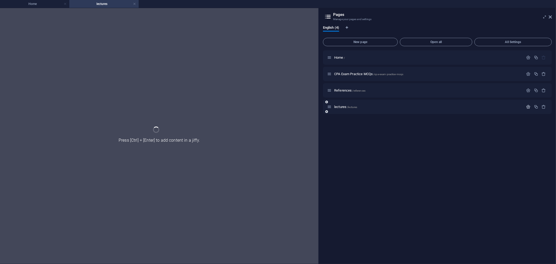
click at [528, 106] on icon "button" at bounding box center [528, 107] width 4 height 4
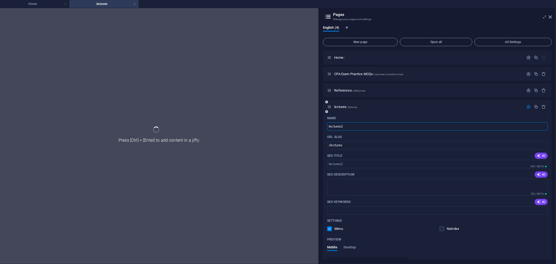
type input "lectures2"
type input "/lectures2"
type input "lectures2"
click at [348, 4] on ul "Home lectures" at bounding box center [278, 4] width 556 height 8
click at [207, 4] on ul "Home lectures" at bounding box center [278, 4] width 556 height 8
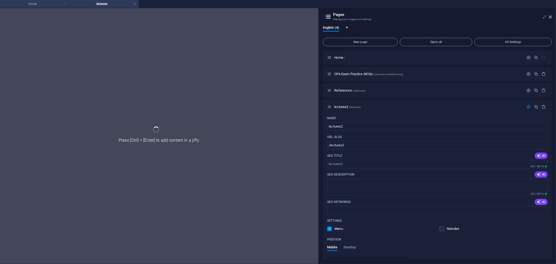
click at [64, 3] on link at bounding box center [65, 4] width 3 height 5
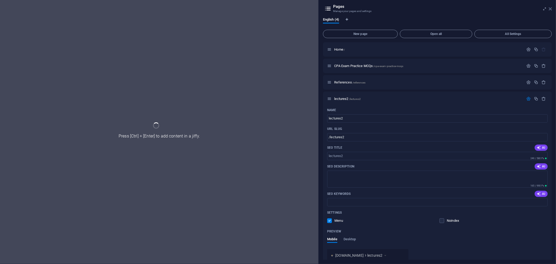
click at [550, 9] on icon at bounding box center [550, 9] width 3 height 4
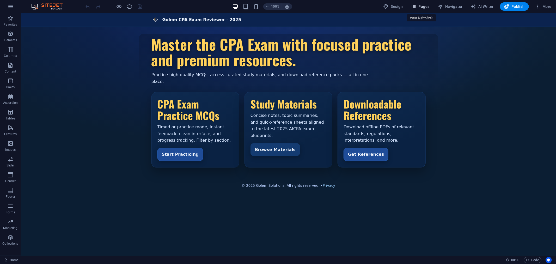
click at [421, 4] on span "Pages" at bounding box center [420, 6] width 18 height 5
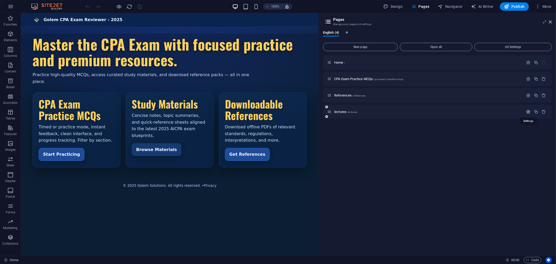
click at [527, 111] on icon "button" at bounding box center [528, 112] width 4 height 4
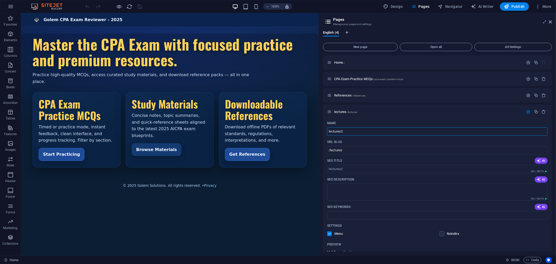
type input "lectures2"
type input "/lectures2"
type input "lectures2"
click at [140, 6] on icon "save" at bounding box center [140, 7] width 6 height 6
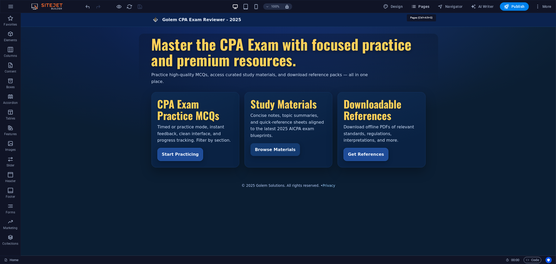
click at [426, 6] on span "Pages" at bounding box center [420, 6] width 18 height 5
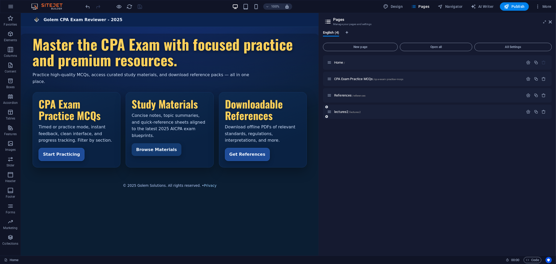
click at [326, 116] on icon at bounding box center [326, 116] width 3 height 3
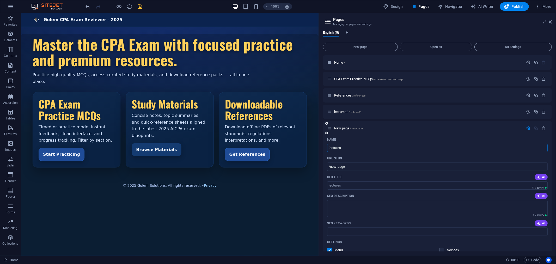
type input "lectures"
type input "/lectures"
type input "lectures"
click at [139, 5] on icon "save" at bounding box center [140, 7] width 6 height 6
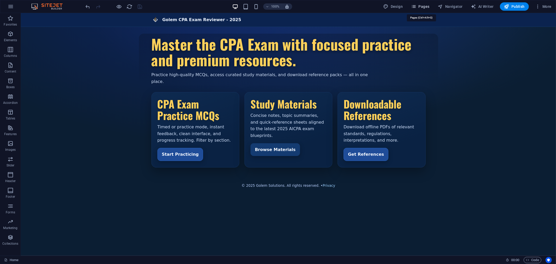
click at [425, 6] on span "Pages" at bounding box center [420, 6] width 18 height 5
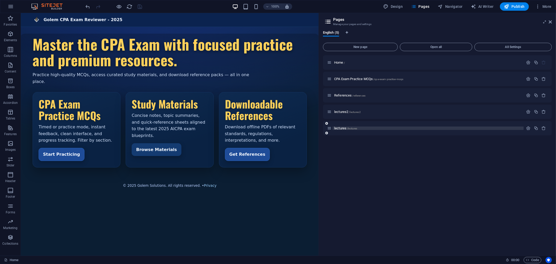
click at [335, 128] on span "lectures /lectures" at bounding box center [345, 128] width 23 height 4
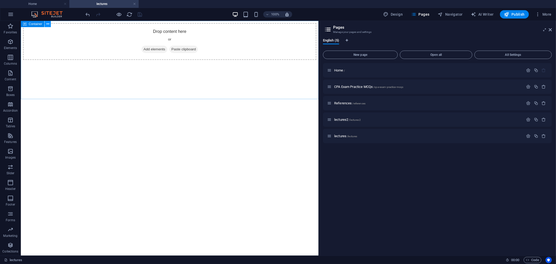
click at [47, 22] on icon at bounding box center [47, 23] width 3 height 5
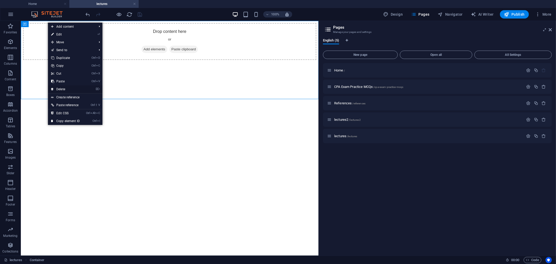
click at [63, 89] on link "⌦ Delete" at bounding box center [65, 89] width 35 height 8
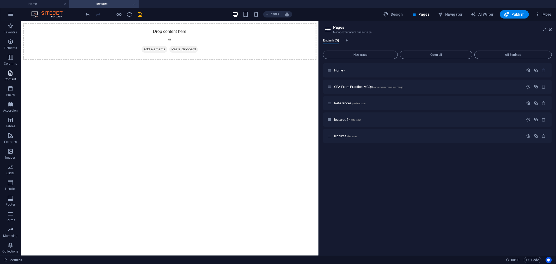
click at [8, 76] on icon "button" at bounding box center [10, 73] width 6 height 6
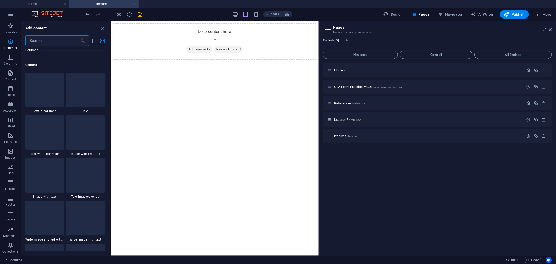
scroll to position [912, 0]
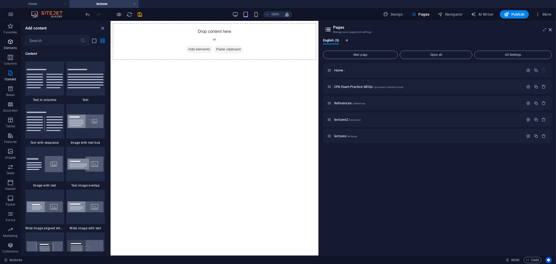
click at [9, 43] on icon "button" at bounding box center [10, 42] width 6 height 6
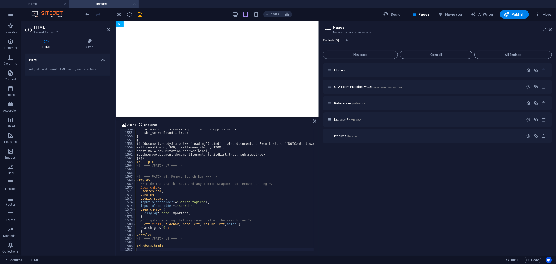
scroll to position [5671, 0]
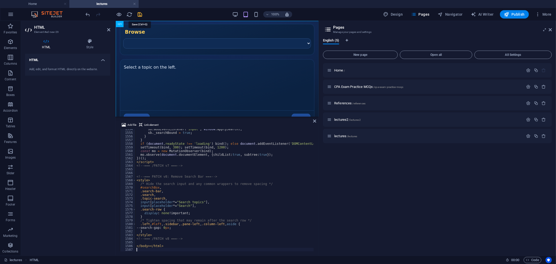
click at [140, 14] on icon "save" at bounding box center [140, 14] width 6 height 6
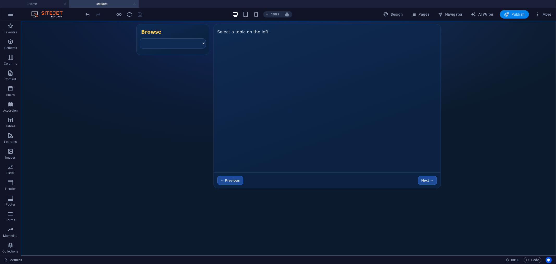
click at [517, 13] on span "Publish" at bounding box center [514, 14] width 21 height 5
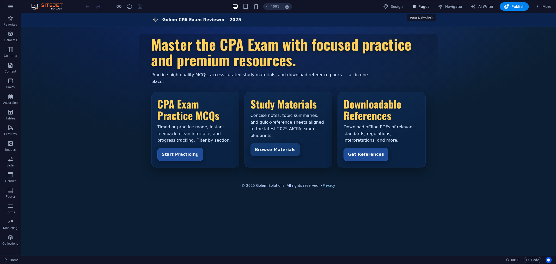
click at [421, 8] on span "Pages" at bounding box center [420, 6] width 18 height 5
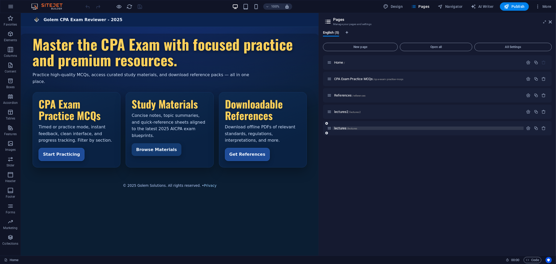
click at [344, 127] on span "lectures /lectures" at bounding box center [345, 128] width 23 height 4
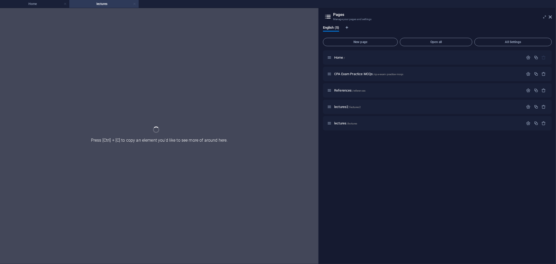
click at [135, 3] on link at bounding box center [134, 4] width 3 height 5
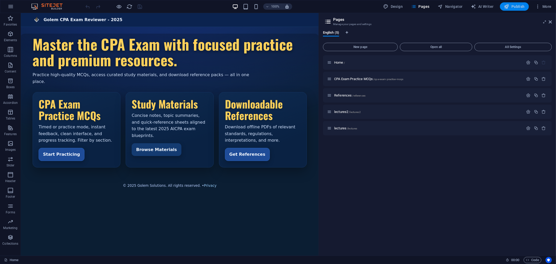
click at [515, 7] on span "Publish" at bounding box center [514, 6] width 21 height 5
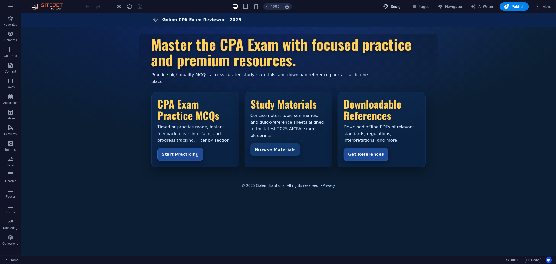
click at [398, 6] on span "Design" at bounding box center [394, 6] width 20 height 5
select select "px"
select select "400"
select select "px"
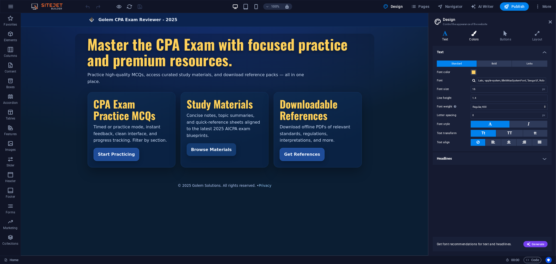
click at [474, 37] on h4 "Colors" at bounding box center [475, 36] width 31 height 11
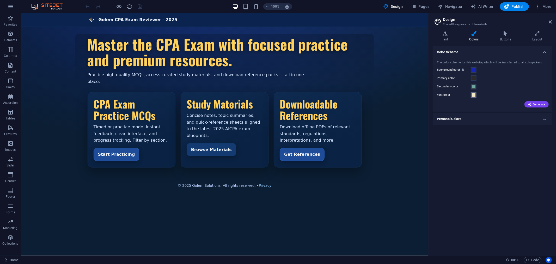
click at [474, 95] on span at bounding box center [474, 95] width 4 height 4
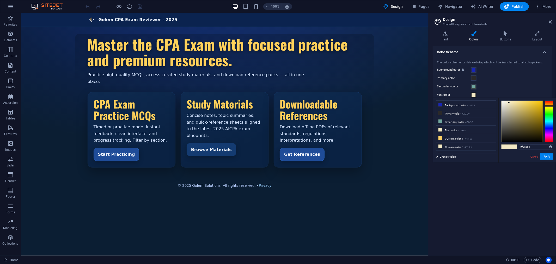
click at [474, 95] on span at bounding box center [474, 95] width 4 height 4
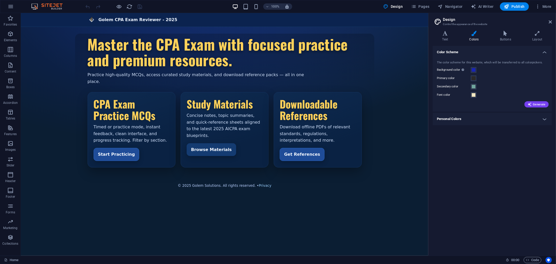
click at [548, 118] on h4 "Personal Colors" at bounding box center [492, 119] width 119 height 13
click at [548, 118] on h4 "Personal Colors" at bounding box center [492, 117] width 119 height 9
click at [444, 34] on icon at bounding box center [445, 33] width 25 height 5
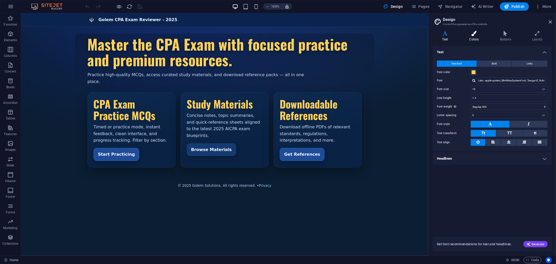
click at [474, 34] on icon at bounding box center [474, 33] width 28 height 5
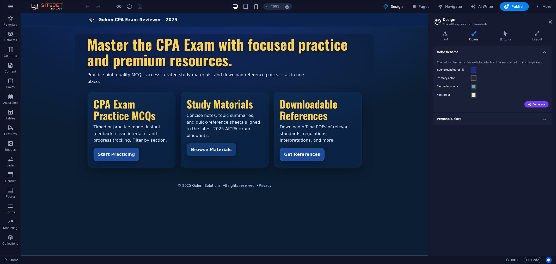
click at [474, 78] on span at bounding box center [474, 78] width 4 height 4
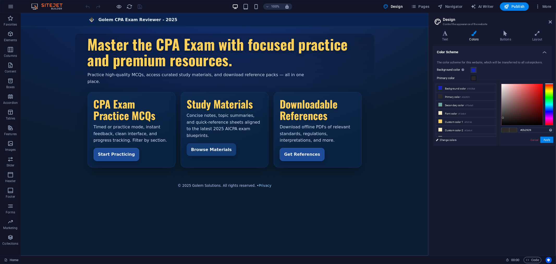
click at [474, 78] on span at bounding box center [474, 78] width 4 height 4
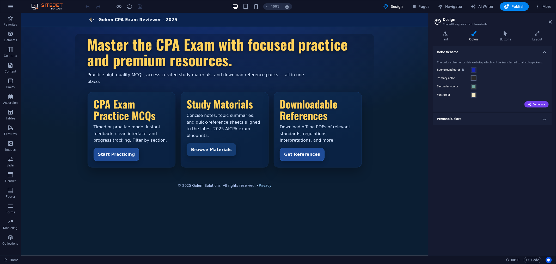
click at [473, 78] on span at bounding box center [474, 78] width 4 height 4
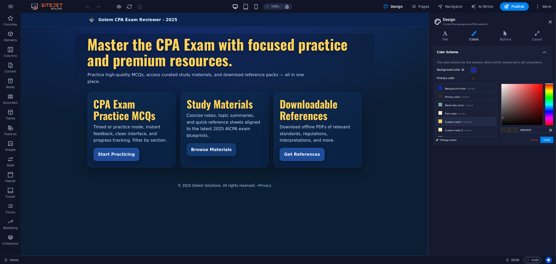
click at [450, 122] on li "Custom color 1 #ffd166" at bounding box center [466, 121] width 60 height 8
type input "#ffd166"
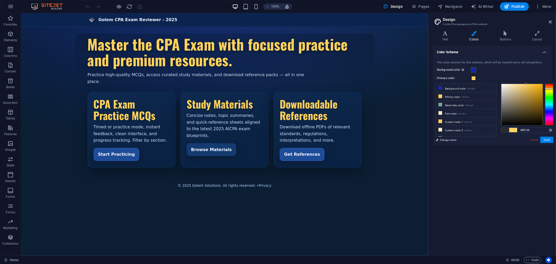
click at [512, 174] on div "Color Scheme The color scheme for this website, which will be transferred to al…" at bounding box center [492, 148] width 119 height 205
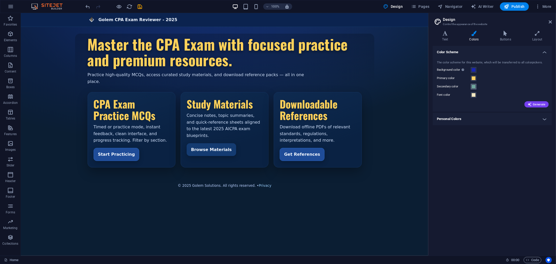
click at [474, 86] on span at bounding box center [474, 86] width 4 height 4
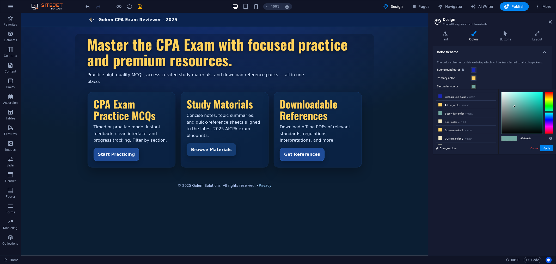
click at [527, 71] on div "Background color Only visible if it is not covered by other backgrounds." at bounding box center [492, 70] width 111 height 6
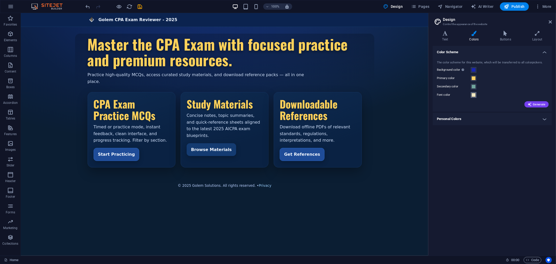
click at [475, 94] on span at bounding box center [474, 95] width 4 height 4
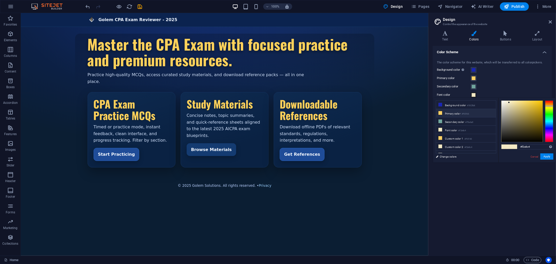
click at [458, 114] on li "Primary color #ffd166" at bounding box center [466, 113] width 60 height 8
type input "#ffd166"
click at [498, 78] on div "Primary color" at bounding box center [492, 78] width 111 height 6
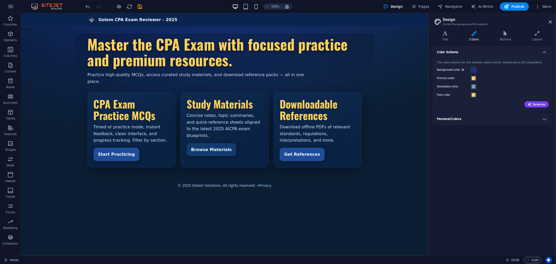
click at [544, 119] on h4 "Personal Colors" at bounding box center [492, 119] width 119 height 13
click at [544, 119] on h4 "Personal Colors" at bounding box center [492, 117] width 119 height 9
click at [475, 86] on span at bounding box center [474, 86] width 4 height 4
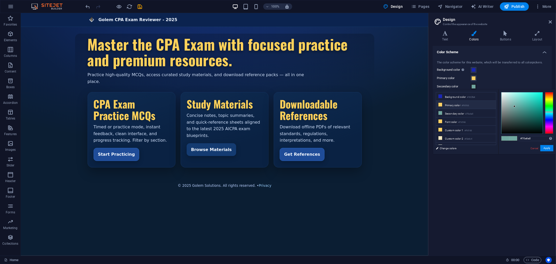
click at [452, 104] on li "Primary color #ffd166" at bounding box center [466, 105] width 60 height 8
type input "#ffd166"
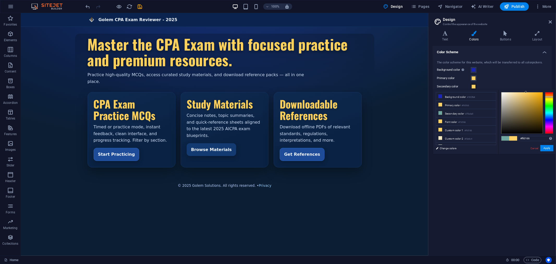
click at [493, 79] on div "Primary color" at bounding box center [492, 78] width 111 height 6
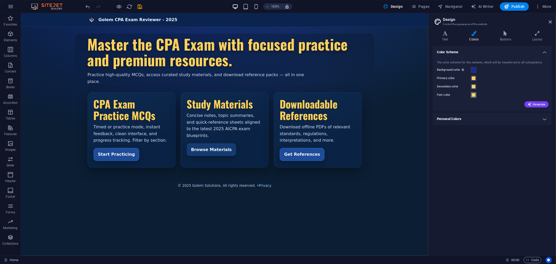
click at [475, 95] on span at bounding box center [474, 95] width 4 height 4
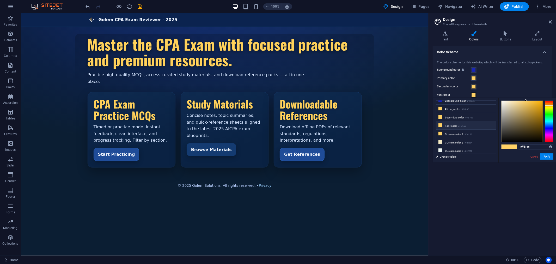
scroll to position [7, 0]
click at [462, 149] on li "Custom color 3 #eaf2f1" at bounding box center [466, 149] width 60 height 8
type input "#eaf2f1"
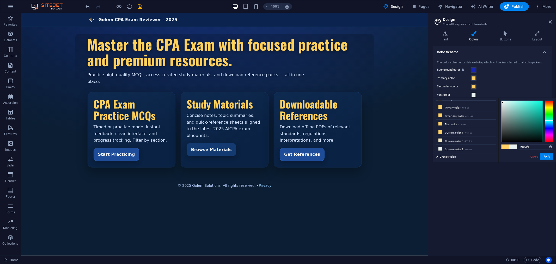
click at [513, 80] on div "Primary color" at bounding box center [492, 78] width 111 height 6
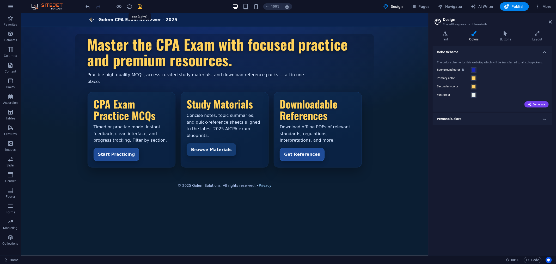
click at [140, 6] on icon "save" at bounding box center [140, 7] width 6 height 6
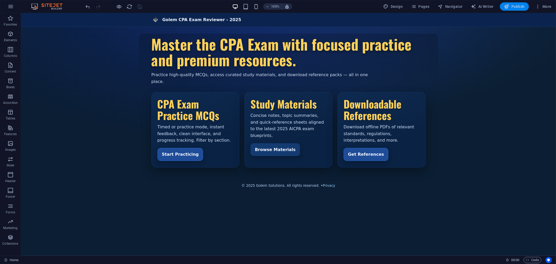
click at [516, 7] on span "Publish" at bounding box center [514, 6] width 21 height 5
drag, startPoint x: 399, startPoint y: 8, endPoint x: 401, endPoint y: 16, distance: 8.2
click at [399, 8] on span "Design" at bounding box center [394, 6] width 20 height 5
select select "px"
select select "400"
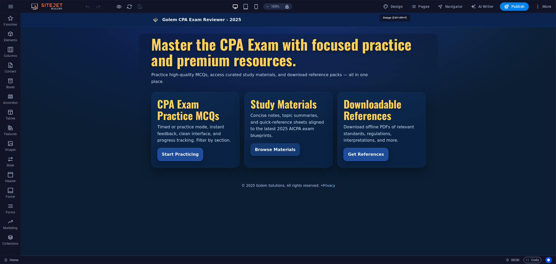
select select "px"
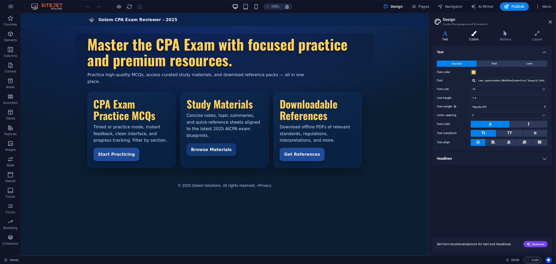
click at [469, 37] on h4 "Colors" at bounding box center [475, 36] width 31 height 11
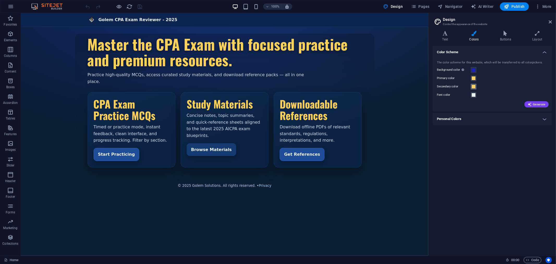
click at [473, 85] on span at bounding box center [474, 86] width 4 height 4
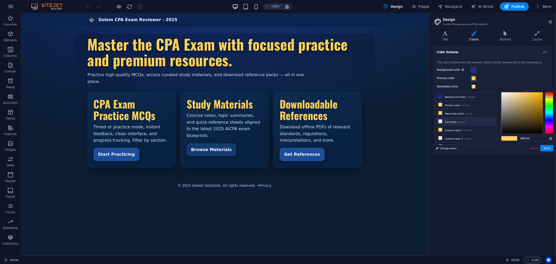
click at [440, 121] on icon at bounding box center [441, 121] width 4 height 4
type input "#eaf2f1"
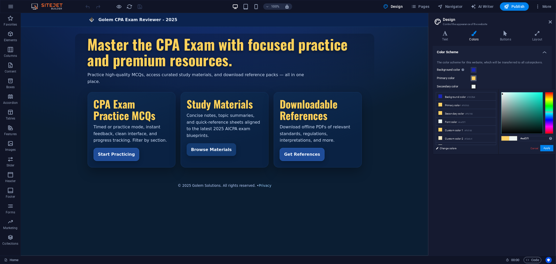
click at [473, 78] on span at bounding box center [474, 78] width 4 height 4
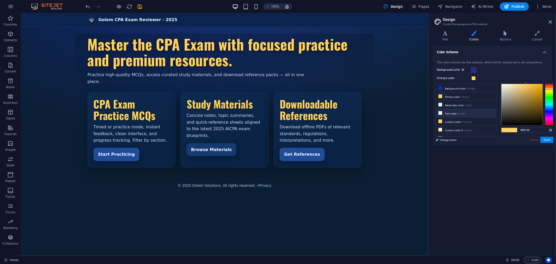
click at [441, 112] on icon at bounding box center [441, 113] width 4 height 4
type input "#eaf2f1"
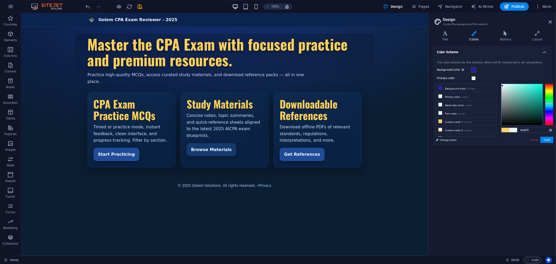
click at [501, 72] on div "Background color Only visible if it is not covered by other backgrounds." at bounding box center [492, 70] width 111 height 6
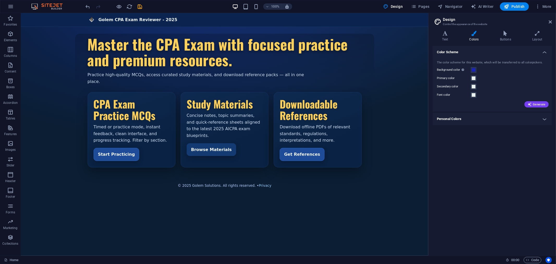
click at [474, 116] on h4 "Personal Colors" at bounding box center [492, 119] width 119 height 13
click at [475, 131] on span at bounding box center [474, 130] width 4 height 4
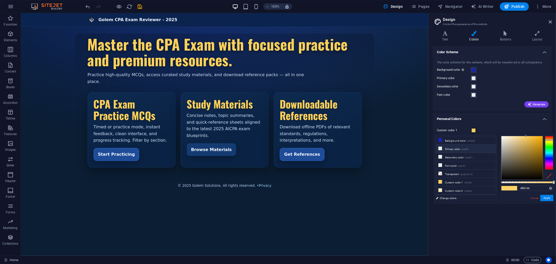
click at [451, 150] on li "Primary color #eaf2f1" at bounding box center [466, 148] width 60 height 8
type input "#eaf2f1"
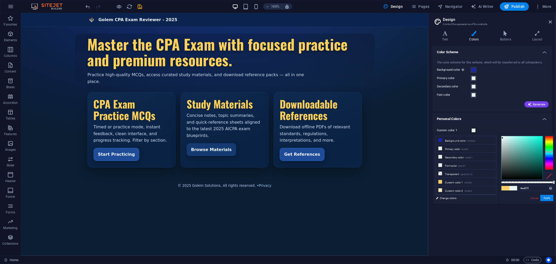
click at [487, 124] on div "Custom color 1 Custom color 2 Custom color 3 Custom color 4 Custom color 5" at bounding box center [492, 147] width 121 height 50
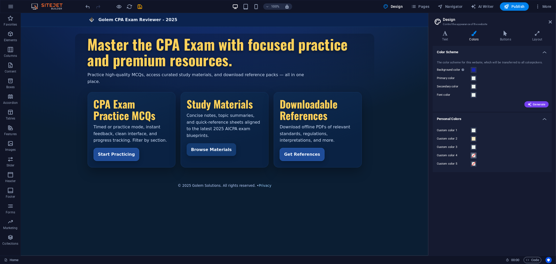
click at [475, 155] on span at bounding box center [474, 155] width 4 height 4
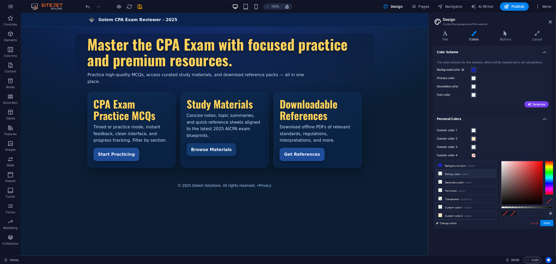
click at [457, 175] on li "Primary color #eaf2f1" at bounding box center [466, 173] width 60 height 8
type input "#eaf2f1"
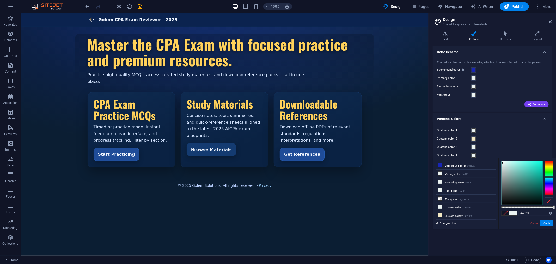
click at [493, 145] on div "Custom color 3" at bounding box center [492, 147] width 111 height 6
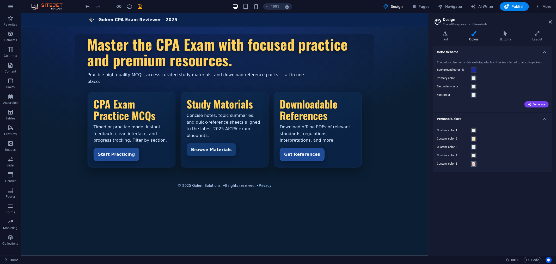
click at [472, 163] on span at bounding box center [474, 164] width 4 height 4
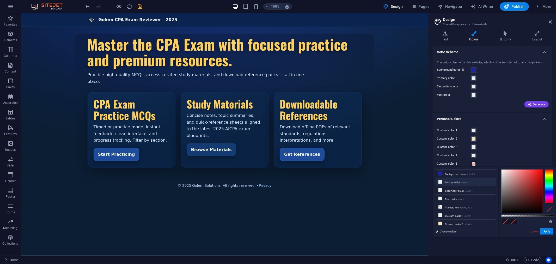
click at [464, 182] on small "#eaf2f1" at bounding box center [465, 183] width 7 height 4
type input "#eaf2f1"
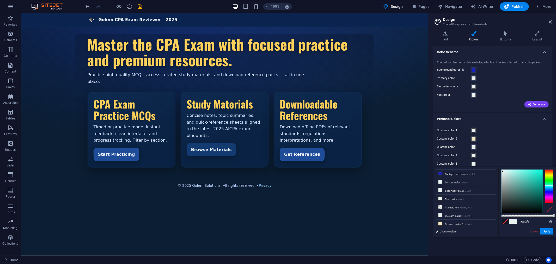
click at [516, 129] on div "Custom color 1" at bounding box center [492, 130] width 111 height 6
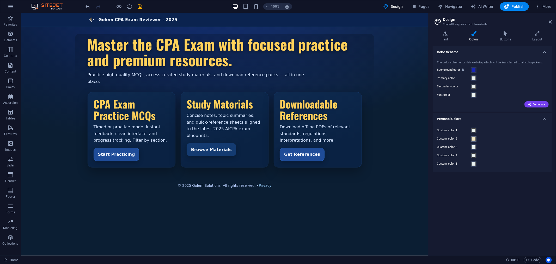
click at [474, 137] on span at bounding box center [474, 139] width 4 height 4
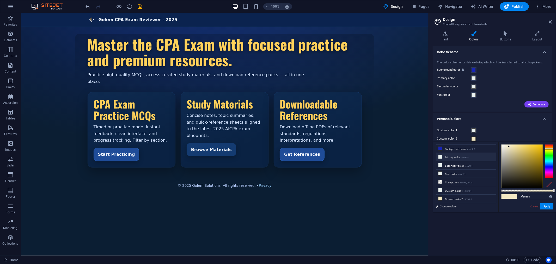
click at [463, 157] on li "Primary color #eaf2f1" at bounding box center [466, 157] width 60 height 8
type input "#eaf2f1"
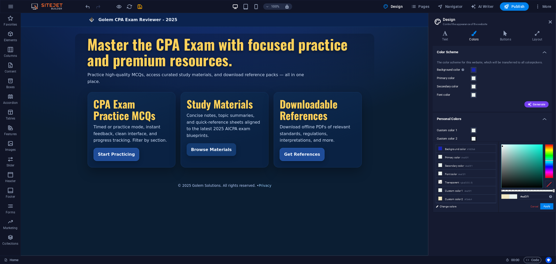
click at [526, 109] on div "The color scheme for this website, which will be transferred to all colorpicker…" at bounding box center [492, 83] width 121 height 57
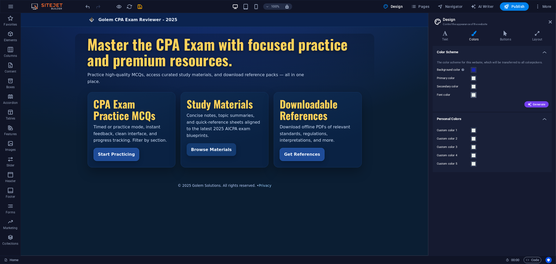
click at [475, 94] on span at bounding box center [474, 95] width 4 height 4
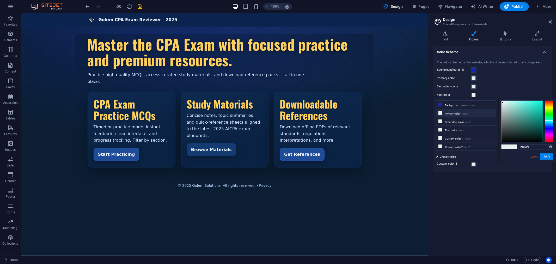
click at [460, 116] on li "Primary color #eaf2f1" at bounding box center [466, 113] width 60 height 8
click at [476, 86] on span at bounding box center [474, 86] width 4 height 4
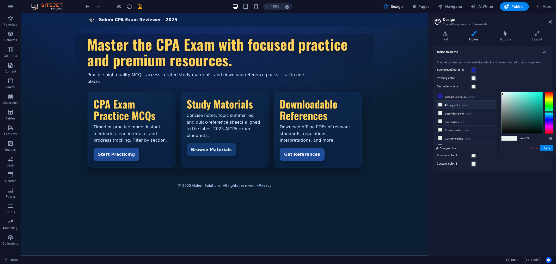
click at [463, 106] on li "Primary color #eaf2f1" at bounding box center [466, 105] width 60 height 8
click at [474, 77] on span at bounding box center [474, 78] width 4 height 4
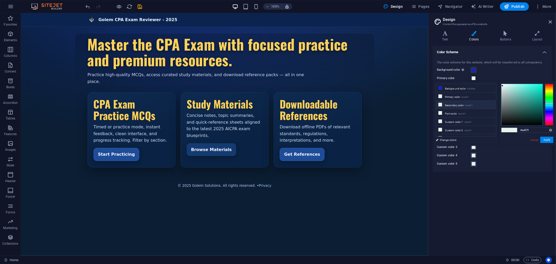
click at [459, 102] on li "Secondary color #eaf2f1" at bounding box center [466, 105] width 60 height 8
click at [450, 98] on li "Primary color #eaf2f1" at bounding box center [466, 96] width 60 height 8
click at [497, 72] on div "Background color Only visible if it is not covered by other backgrounds." at bounding box center [492, 70] width 111 height 6
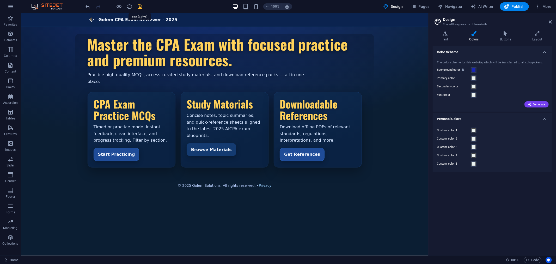
click at [141, 8] on icon "save" at bounding box center [140, 7] width 6 height 6
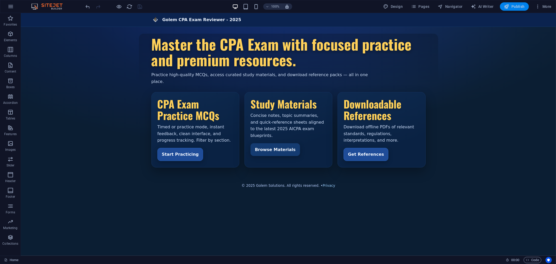
click at [516, 4] on span "Publish" at bounding box center [514, 6] width 21 height 5
click at [427, 5] on span "Pages" at bounding box center [420, 6] width 18 height 5
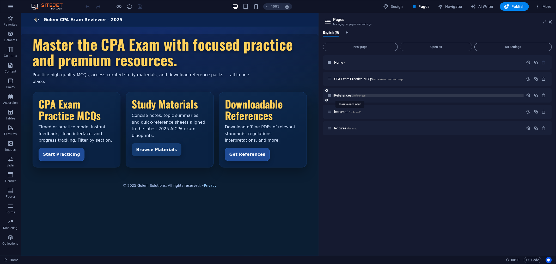
click at [344, 93] on span "References /references" at bounding box center [349, 95] width 31 height 4
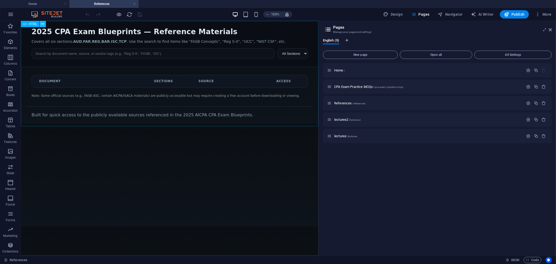
click at [43, 22] on icon at bounding box center [42, 23] width 3 height 5
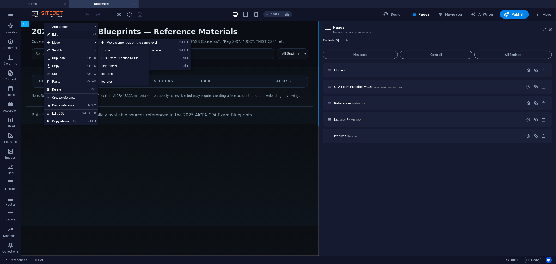
click at [58, 35] on link "⏎ Edit" at bounding box center [61, 35] width 35 height 8
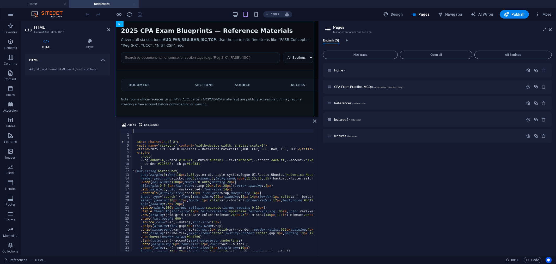
click at [156, 162] on div "< meta charset = "utf-8" > < meta name = "viewport" content = "width=device-wid…" at bounding box center [417, 193] width 571 height 129
type textarea "--bg:#0b0f14; --card:#101621; --muted:#8aa1b1; --text:#dfe7ef; --accent:#4ea1ff…"
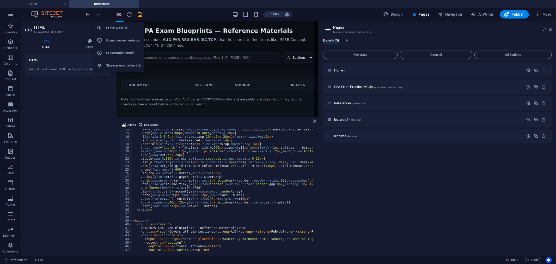
click at [117, 14] on icon "button" at bounding box center [119, 14] width 6 height 6
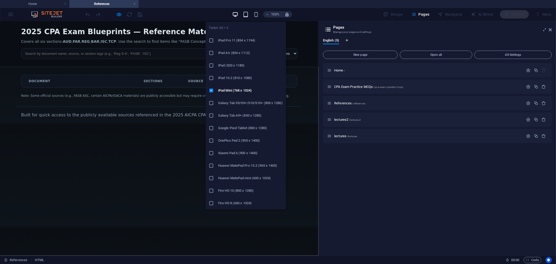
click at [245, 13] on icon "button" at bounding box center [246, 14] width 6 height 6
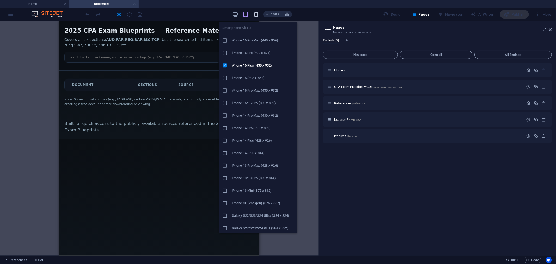
click at [257, 13] on icon "button" at bounding box center [256, 14] width 6 height 6
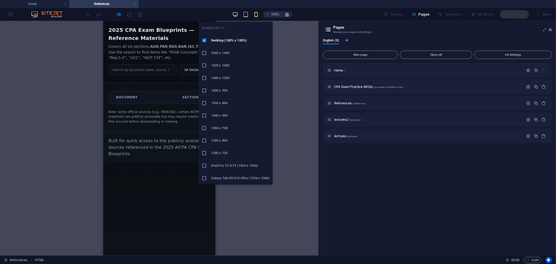
click at [235, 13] on icon "button" at bounding box center [235, 14] width 6 height 6
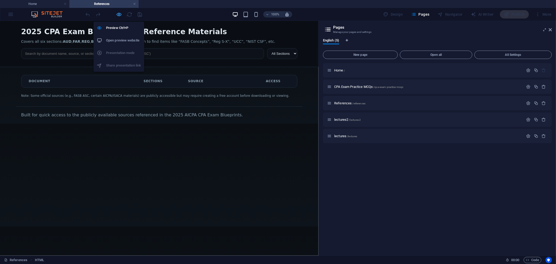
click at [121, 15] on icon "button" at bounding box center [119, 14] width 6 height 6
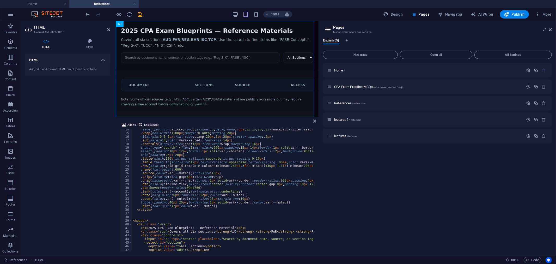
click at [183, 162] on div "header { position : sticky ; top : 0 ; z-index : 5 ; background : rgba ( 11 , 1…" at bounding box center [417, 192] width 571 height 129
drag, startPoint x: 207, startPoint y: 147, endPoint x: 209, endPoint y: 144, distance: 4.3
click at [207, 147] on div "header { position : sticky ; top : 0 ; z-index : 5 ; background : rgba ( 11 , 1…" at bounding box center [417, 192] width 571 height 129
click at [160, 157] on div "header { position : sticky ; top : 0 ; z-index : 5 ; background : rgba ( 11 , 1…" at bounding box center [417, 192] width 571 height 129
type textarea ".table{width:100%;border-collapse:separate;border-spacing:0 10px}"
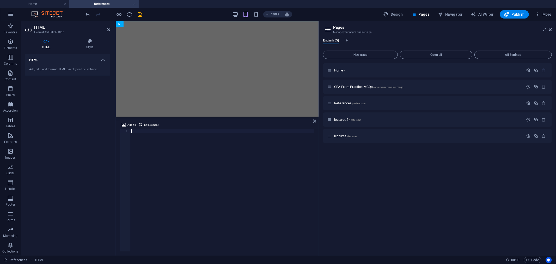
scroll to position [517, 0]
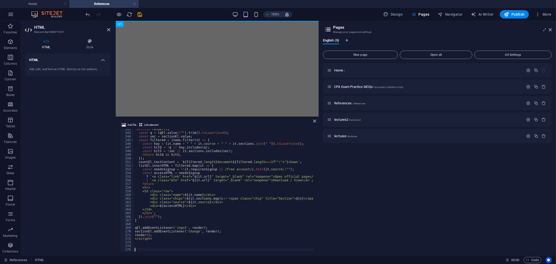
click at [170, 14] on div "100% Design Pages Navigator AI Writer Publish More" at bounding box center [319, 14] width 469 height 8
click at [186, 159] on div "function render ( ) { const q = ( qEl . value || "" ) . trim ( ) . toLowerCase …" at bounding box center [419, 191] width 571 height 129
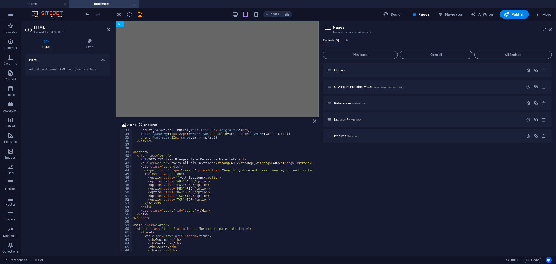
scroll to position [0, 0]
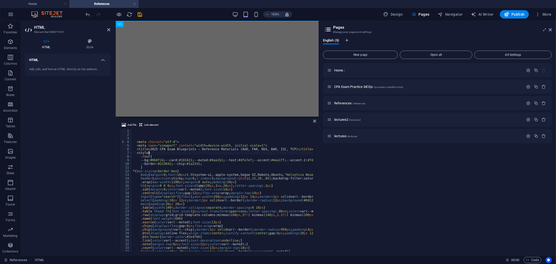
click at [154, 154] on div "< meta charset = "utf-8" > < meta name = "viewport" content = "width=device-wid…" at bounding box center [417, 193] width 571 height 129
type textarea "<style>"
click at [119, 13] on icon "button" at bounding box center [119, 14] width 6 height 6
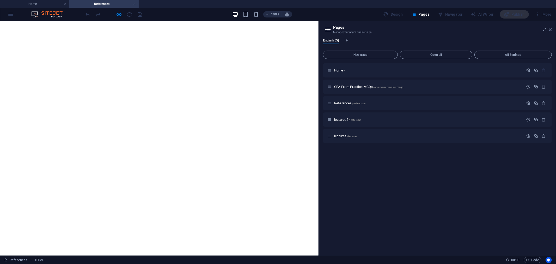
click at [551, 29] on icon at bounding box center [550, 30] width 3 height 4
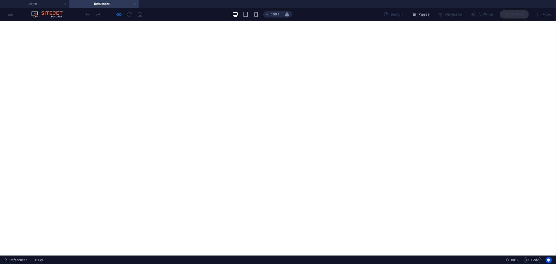
click at [134, 3] on link at bounding box center [134, 4] width 3 height 5
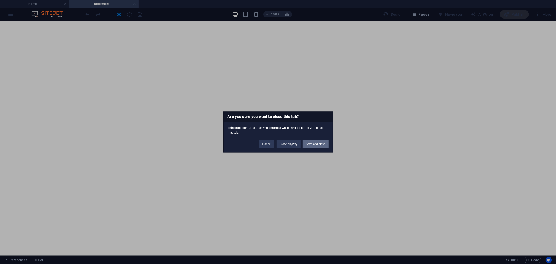
click at [314, 143] on button "Save and close" at bounding box center [316, 144] width 26 height 8
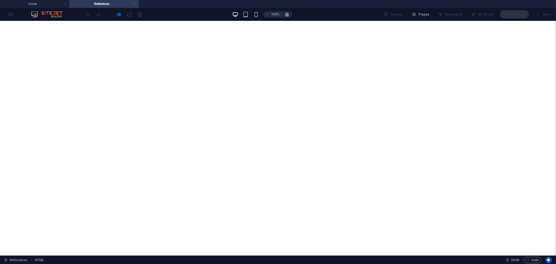
click at [133, 2] on link at bounding box center [134, 4] width 3 height 5
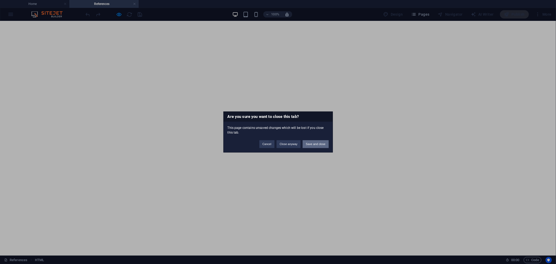
click at [313, 145] on button "Save and close" at bounding box center [316, 144] width 26 height 8
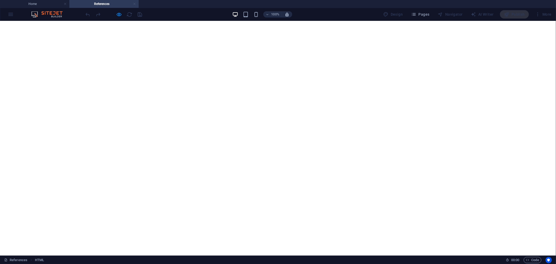
click at [134, 4] on link at bounding box center [134, 4] width 3 height 5
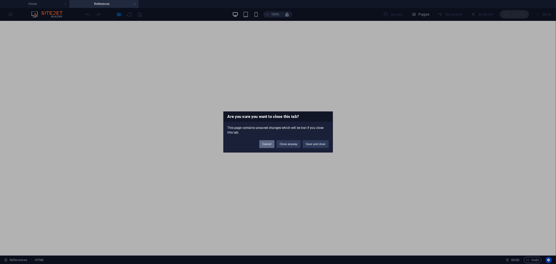
click at [267, 144] on button "Cancel" at bounding box center [266, 144] width 15 height 8
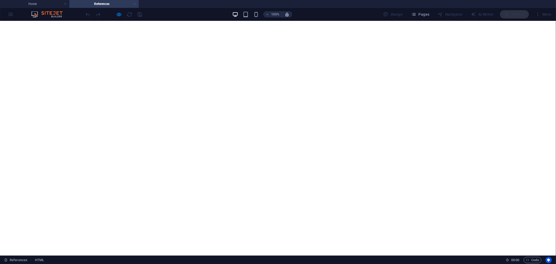
click at [134, 4] on link at bounding box center [134, 4] width 3 height 5
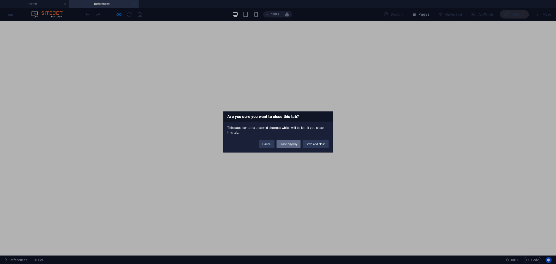
click at [289, 142] on button "Close anyway" at bounding box center [289, 144] width 24 height 8
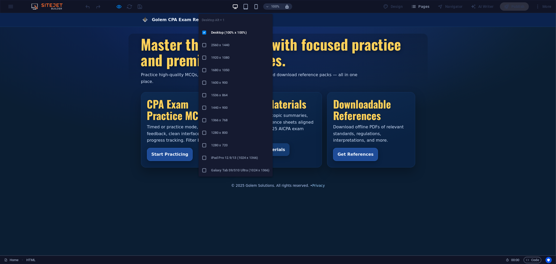
click at [236, 7] on icon "button" at bounding box center [235, 7] width 6 height 6
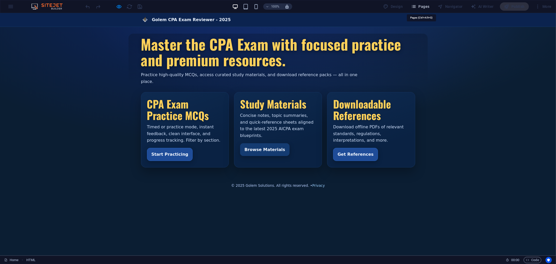
click at [425, 8] on span "Pages" at bounding box center [420, 6] width 18 height 5
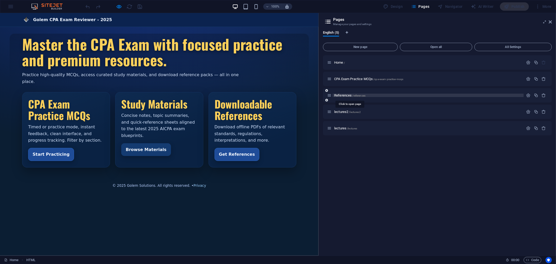
click at [341, 94] on span "References /references" at bounding box center [349, 95] width 31 height 4
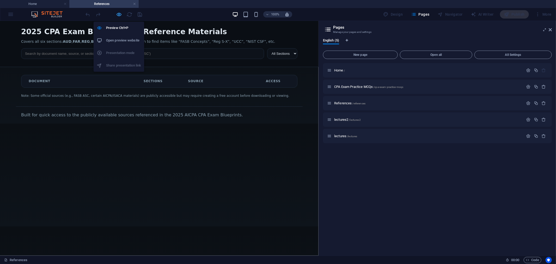
click at [120, 14] on icon "button" at bounding box center [119, 14] width 6 height 6
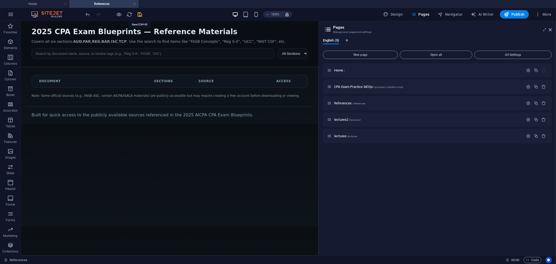
click at [142, 14] on icon "save" at bounding box center [140, 14] width 6 height 6
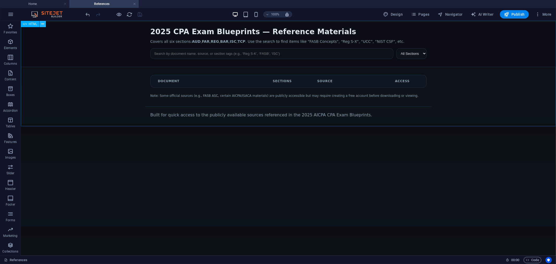
click at [42, 23] on icon at bounding box center [42, 23] width 3 height 5
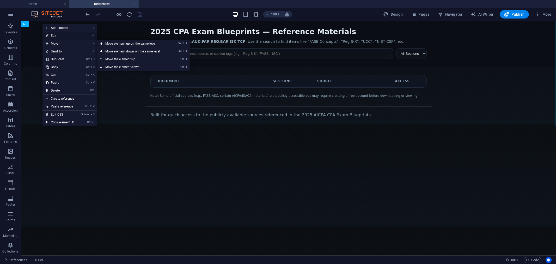
drag, startPoint x: 63, startPoint y: 35, endPoint x: 12, endPoint y: 68, distance: 60.5
click at [63, 35] on link "⏎ Edit" at bounding box center [60, 36] width 35 height 8
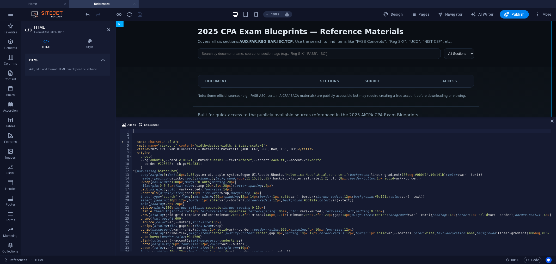
click at [194, 168] on div "< meta charset = "utf-8" > < meta name = "viewport" content = "width=device-wid…" at bounding box center [417, 193] width 571 height 129
type textarea "}"
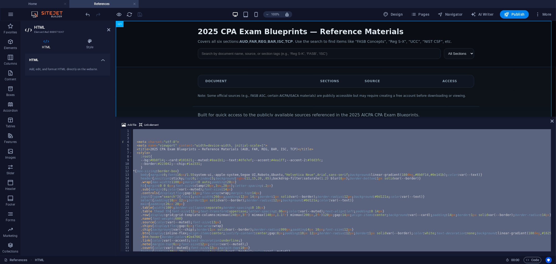
paste textarea
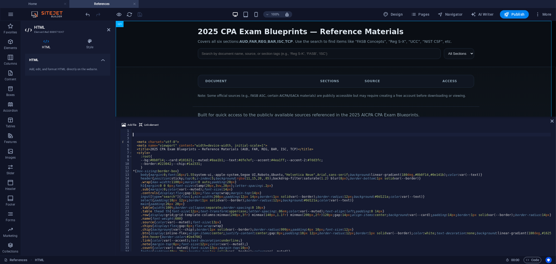
click at [145, 134] on div "< meta charset = "utf-8" > < meta name = "viewport" content = "width=device-wid…" at bounding box center [417, 193] width 571 height 129
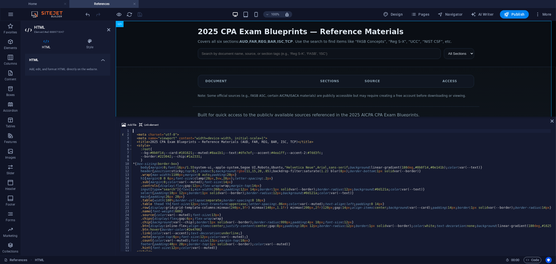
type textarea "<meta charset="utf-8">"
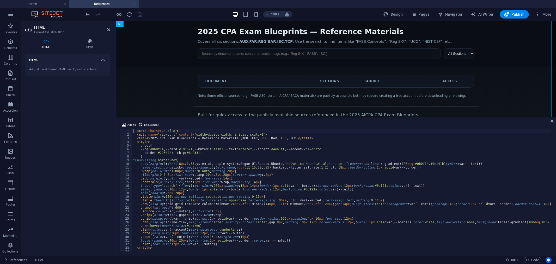
click at [154, 14] on div "100% Design Pages Navigator AI Writer Publish More" at bounding box center [319, 14] width 469 height 8
click at [141, 15] on icon "save" at bounding box center [140, 14] width 6 height 6
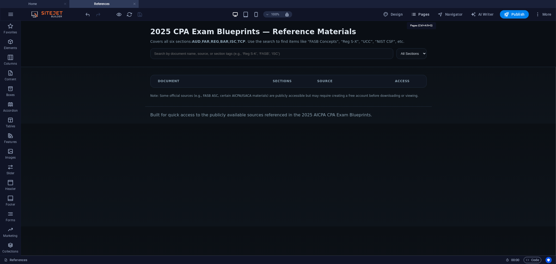
click at [422, 14] on span "Pages" at bounding box center [420, 14] width 18 height 5
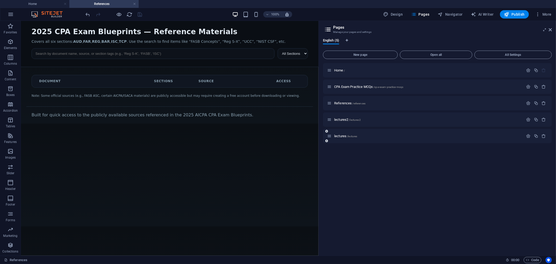
click at [343, 134] on div "lectures /lectures" at bounding box center [425, 136] width 197 height 6
click at [342, 136] on span "lectures /lectures" at bounding box center [345, 136] width 23 height 4
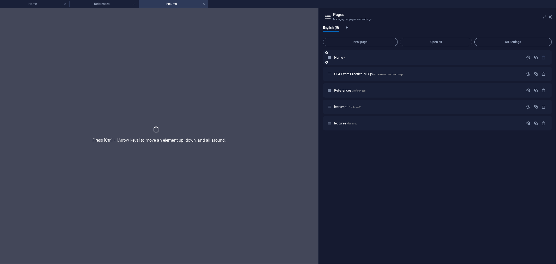
click at [342, 55] on div "Home /" at bounding box center [425, 57] width 197 height 6
click at [342, 57] on span "Home /" at bounding box center [339, 58] width 11 height 4
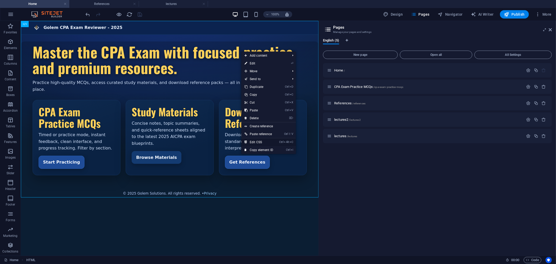
click at [265, 143] on link "Ctrl Alt C Edit CSS" at bounding box center [258, 142] width 35 height 8
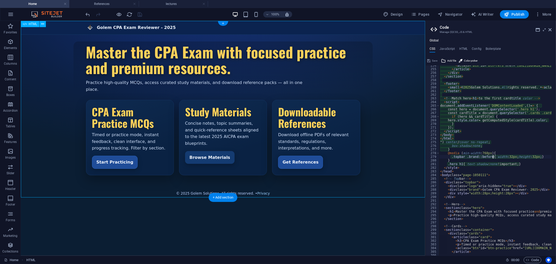
scroll to position [926, 0]
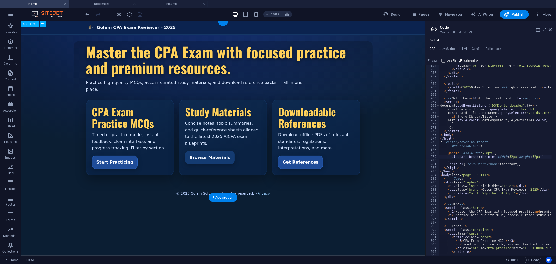
click at [286, 57] on div "Golem CPA Exam Reviewer - 2025 Golem CPA Exam Reviewer - 2025 Master the CPA Ex…" at bounding box center [223, 108] width 404 height 175
click at [288, 56] on div "Golem CPA Exam Reviewer - 2025 Golem CPA Exam Reviewer - 2025 Master the CPA Ex…" at bounding box center [223, 108] width 404 height 175
click at [298, 53] on div "Golem CPA Exam Reviewer - 2025 Golem CPA Exam Reviewer - 2025 Master the CPA Ex…" at bounding box center [223, 108] width 404 height 175
click at [208, 71] on div "Golem CPA Exam Reviewer - 2025 Golem CPA Exam Reviewer - 2025 Master the CPA Ex…" at bounding box center [223, 108] width 404 height 175
click at [302, 57] on div "Golem CPA Exam Reviewer - 2025 Golem CPA Exam Reviewer - 2025 Master the CPA Ex…" at bounding box center [223, 108] width 404 height 175
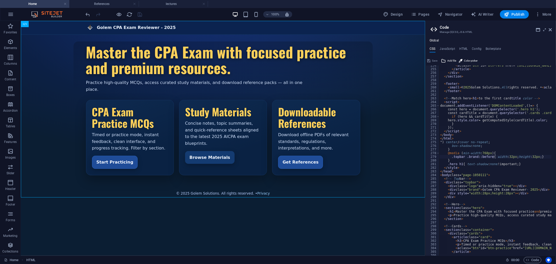
scroll to position [943, 0]
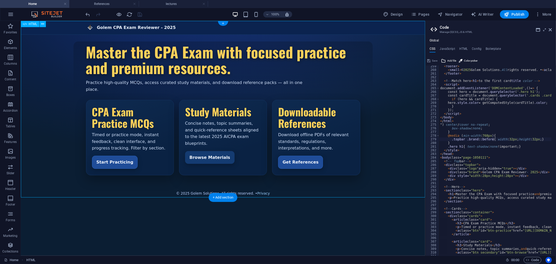
click at [263, 82] on div "Golem CPA Exam Reviewer - 2025 Golem CPA Exam Reviewer - 2025 Master the CPA Ex…" at bounding box center [223, 108] width 404 height 175
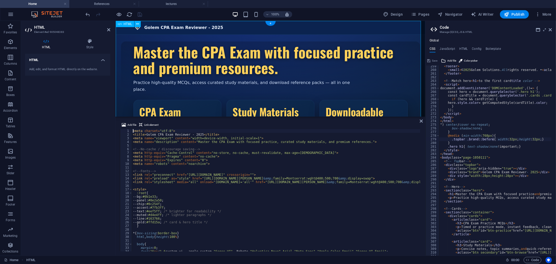
click at [298, 55] on div "Golem CPA Exam Reviewer - 2025 Golem CPA Exam Reviewer - 2025 Master the CPA Ex…" at bounding box center [271, 108] width 310 height 175
click at [395, 13] on span "Design" at bounding box center [394, 14] width 20 height 5
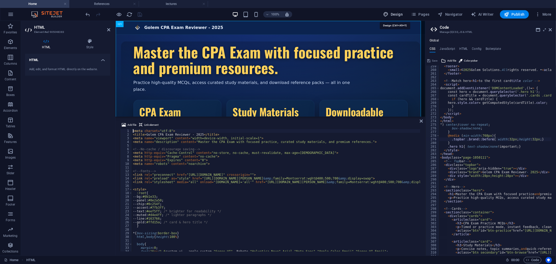
select select "px"
select select "400"
select select "px"
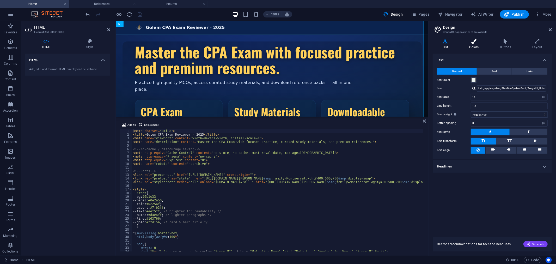
click at [476, 46] on h4 "Colors" at bounding box center [475, 44] width 31 height 11
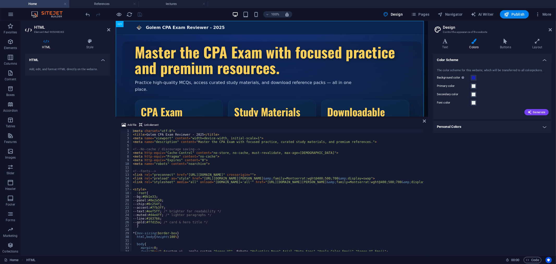
click at [545, 126] on h4 "Personal Colors" at bounding box center [492, 126] width 119 height 13
click at [513, 14] on span "Publish" at bounding box center [514, 14] width 21 height 5
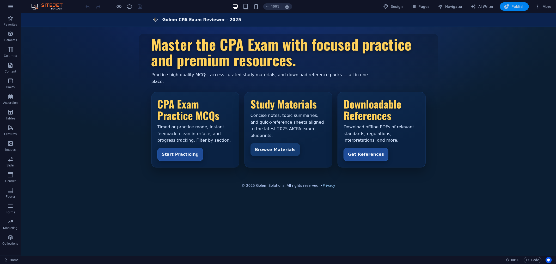
click at [515, 8] on span "Publish" at bounding box center [514, 6] width 21 height 5
click at [419, 7] on span "Pages" at bounding box center [420, 6] width 18 height 5
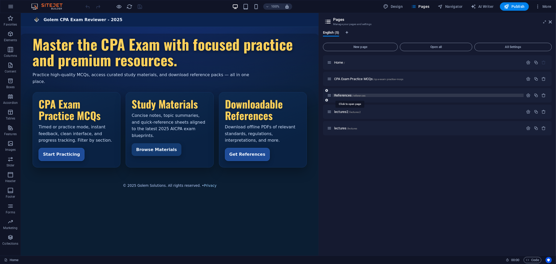
click at [345, 95] on span "References /references" at bounding box center [349, 95] width 31 height 4
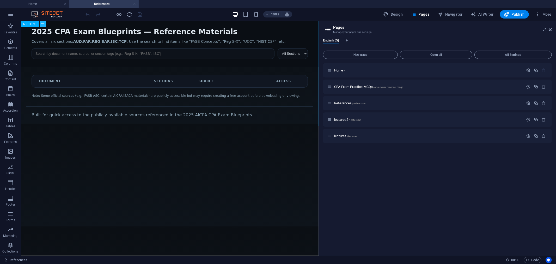
click at [43, 22] on icon at bounding box center [42, 23] width 3 height 5
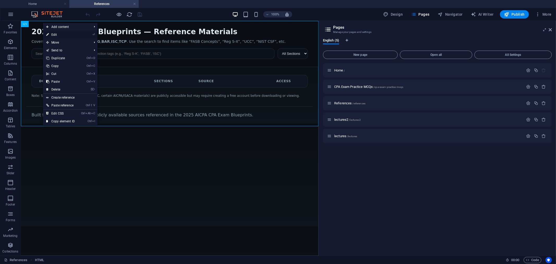
click at [58, 35] on link "⏎ Edit" at bounding box center [60, 35] width 35 height 8
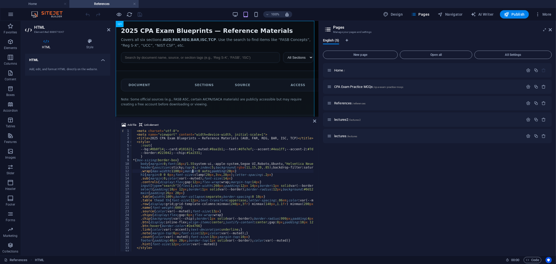
click at [192, 172] on div "< meta charset = "utf-8" > < meta name = "viewport" content = "width=device-wid…" at bounding box center [417, 193] width 571 height 129
type textarea ".wrap{max-width:1100px;margin:0 auto;padding:20px}"
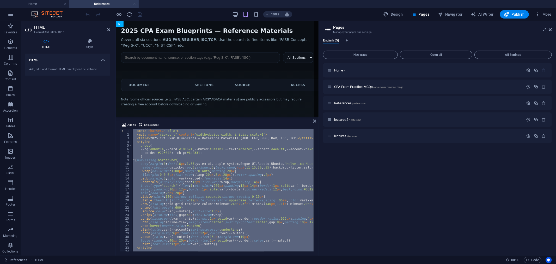
paste textarea
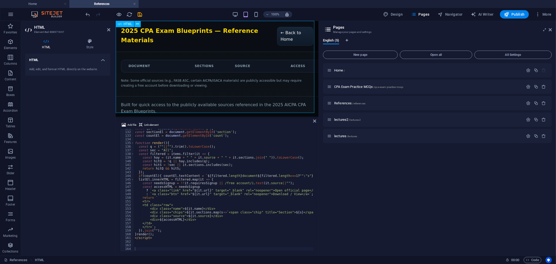
scroll to position [1, 0]
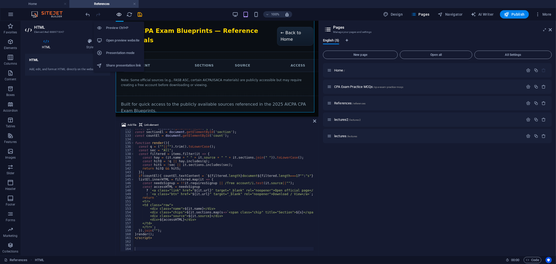
click at [120, 14] on icon "button" at bounding box center [119, 14] width 6 height 6
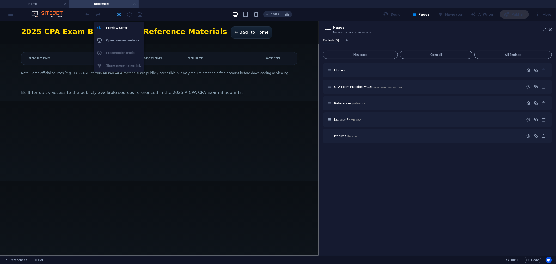
click at [119, 14] on icon "button" at bounding box center [119, 14] width 6 height 6
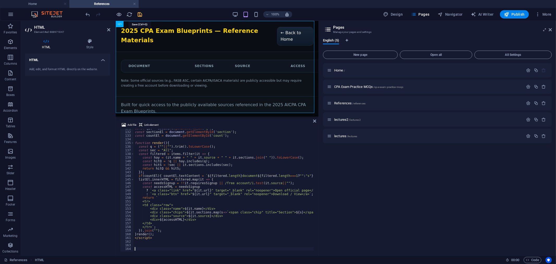
click at [139, 12] on icon "save" at bounding box center [140, 14] width 6 height 6
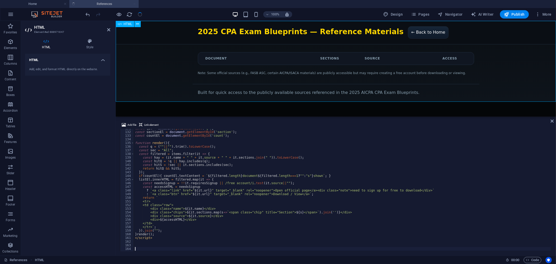
scroll to position [477, 0]
drag, startPoint x: 512, startPoint y: 16, endPoint x: 391, endPoint y: 0, distance: 122.0
click at [512, 16] on span "Publish" at bounding box center [514, 14] width 21 height 5
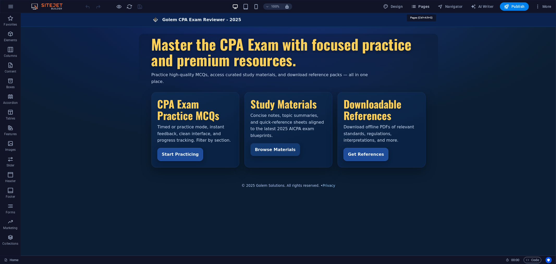
click at [420, 6] on span "Pages" at bounding box center [420, 6] width 18 height 5
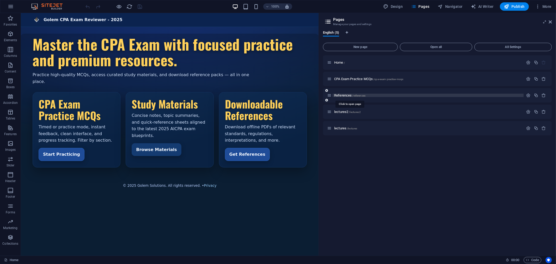
click at [349, 95] on span "References /references" at bounding box center [349, 95] width 31 height 4
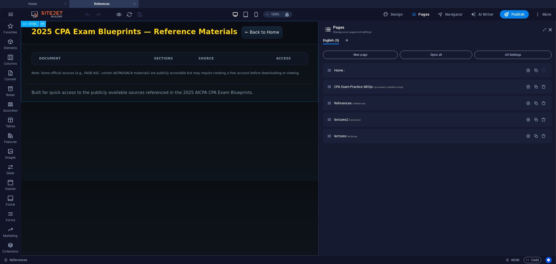
click at [44, 22] on icon at bounding box center [42, 23] width 3 height 5
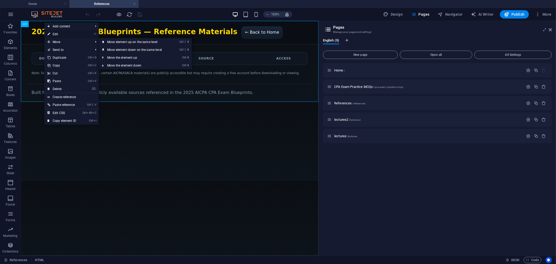
click at [56, 35] on link "⏎ Edit" at bounding box center [61, 34] width 35 height 8
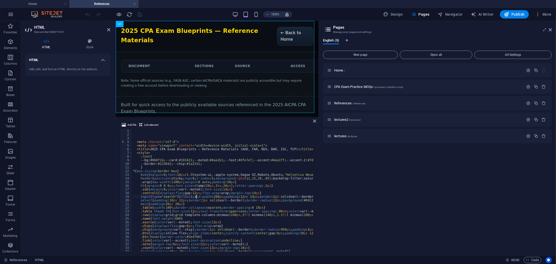
click at [196, 196] on div "< meta charset = "utf-8" > < meta name = "viewport" content = "width=device-wid…" at bounding box center [417, 193] width 571 height 129
type textarea "input[type="search"]{flex:1;min-width:260px;padding:12px 14px;border:1px solid …"
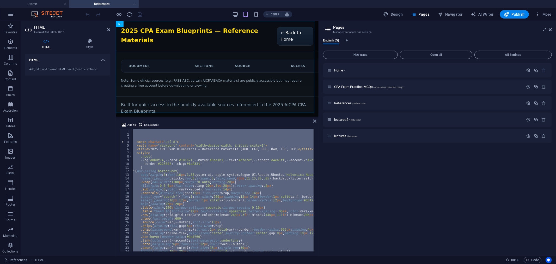
paste textarea
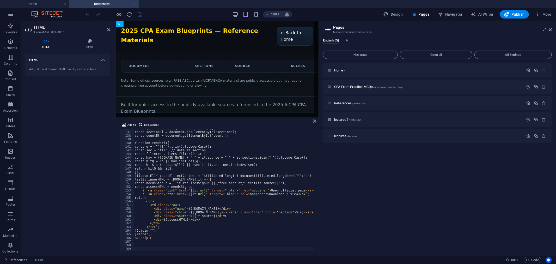
scroll to position [495, 0]
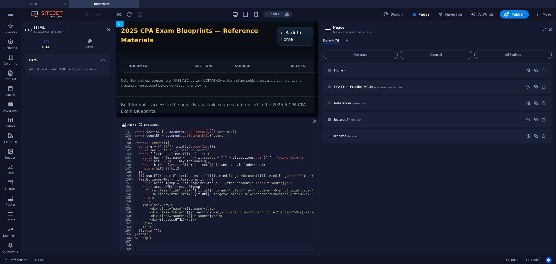
click at [171, 14] on div "100% Design Pages Navigator AI Writer Publish More" at bounding box center [319, 14] width 469 height 8
type textarea "const hay = ([DOMAIN_NAME] + " " + it.source + " " + it.sections.join(" ")).toL…"
click at [207, 157] on div "const qEl = document . getElementById ( 'q' ) ; const sectionEl = document . ge…" at bounding box center [419, 190] width 571 height 129
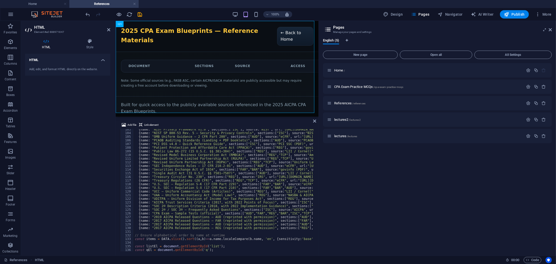
scroll to position [287, 0]
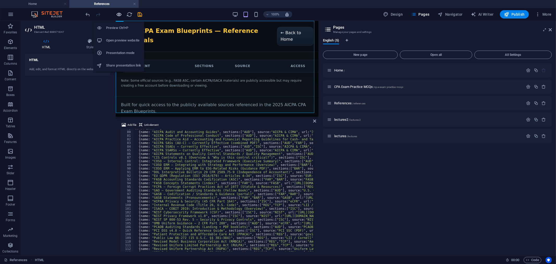
click at [120, 15] on icon "button" at bounding box center [119, 14] width 6 height 6
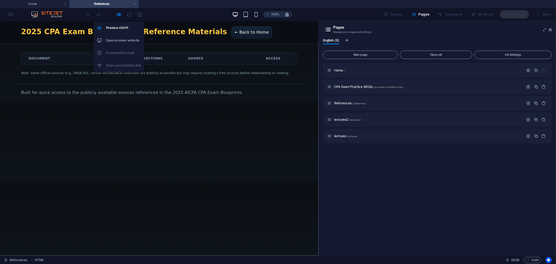
click at [120, 13] on icon "button" at bounding box center [119, 14] width 6 height 6
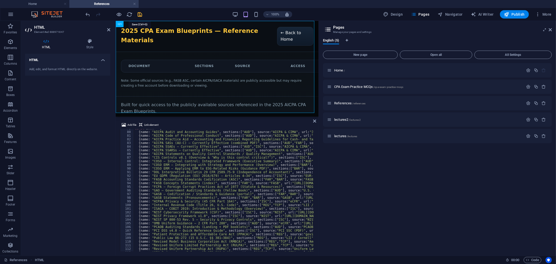
click at [140, 13] on icon "save" at bounding box center [140, 14] width 6 height 6
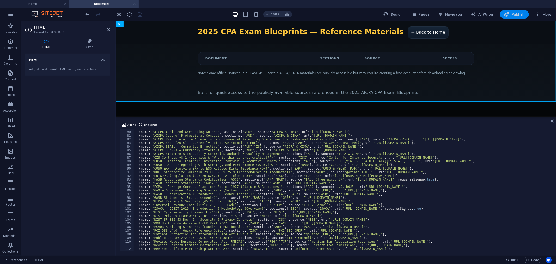
click at [500, 15] on span "Publish" at bounding box center [514, 14] width 21 height 5
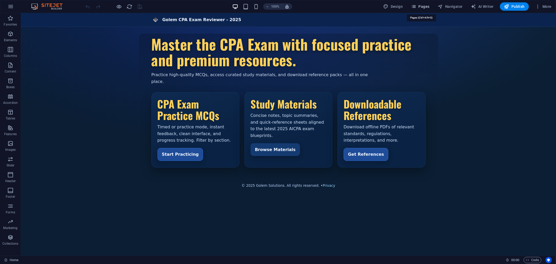
click at [423, 7] on span "Pages" at bounding box center [420, 6] width 18 height 5
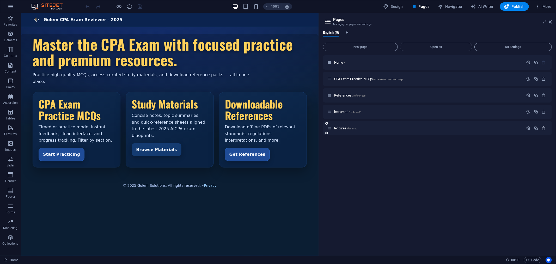
click at [544, 126] on icon "button" at bounding box center [544, 128] width 4 height 4
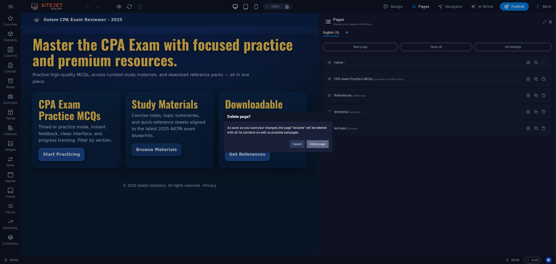
click at [317, 143] on button "Delete page" at bounding box center [318, 144] width 22 height 8
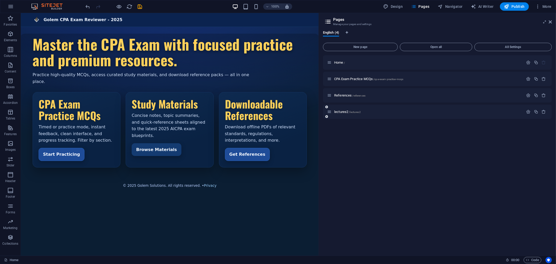
click at [325, 116] on icon at bounding box center [326, 116] width 3 height 3
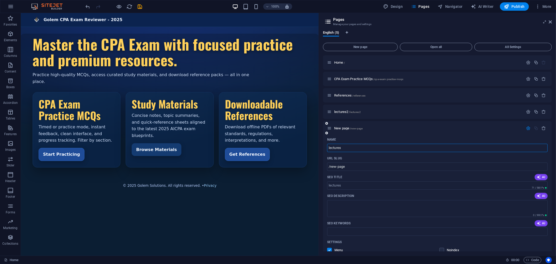
type input "lectures"
type input "/lectures"
type input "lectures"
click at [267, 18] on div "Golem CPA Exam Reviewer - 2025 Golem CPA Exam Reviewer - 2025 Master the CPA Ex…" at bounding box center [170, 100] width 298 height 175
click at [140, 0] on div "100% Design Pages Navigator AI Writer Publish More" at bounding box center [278, 6] width 556 height 13
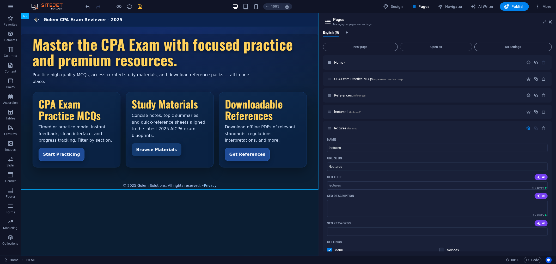
click at [140, 5] on icon "save" at bounding box center [140, 7] width 6 height 6
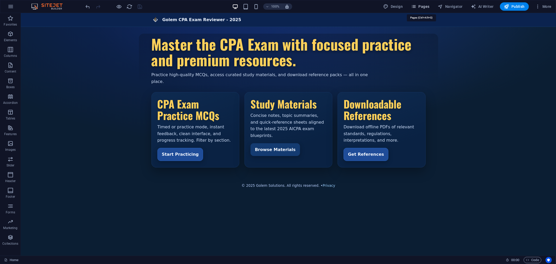
click at [423, 5] on span "Pages" at bounding box center [420, 6] width 18 height 5
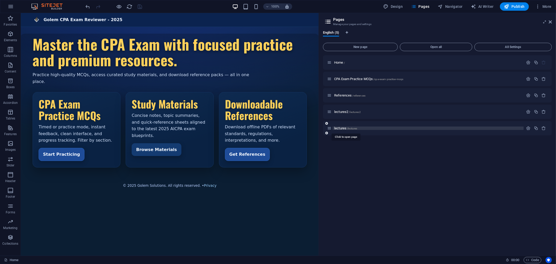
click at [338, 126] on span "lectures /lectures" at bounding box center [345, 128] width 23 height 4
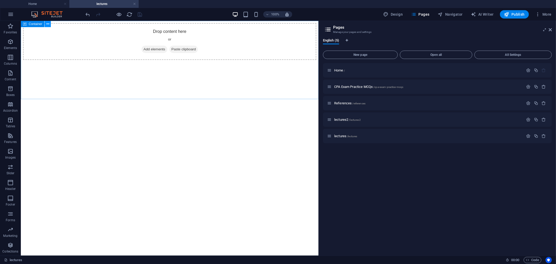
click at [47, 24] on icon at bounding box center [47, 23] width 3 height 5
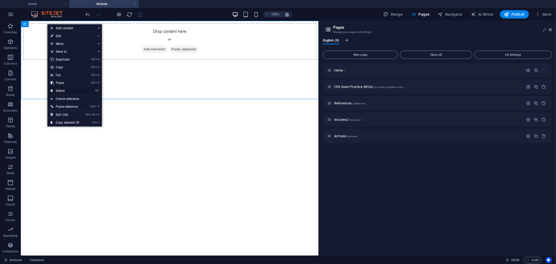
click at [63, 89] on link "⌦ Delete" at bounding box center [64, 91] width 35 height 8
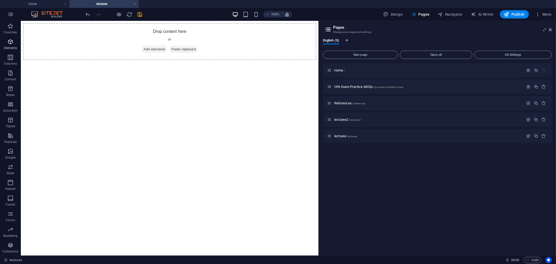
click at [9, 45] on icon "button" at bounding box center [10, 42] width 6 height 6
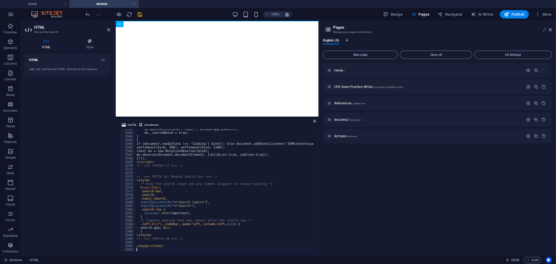
scroll to position [5693, 0]
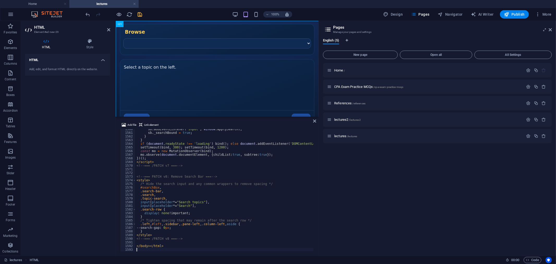
click at [140, 13] on icon "save" at bounding box center [140, 14] width 6 height 6
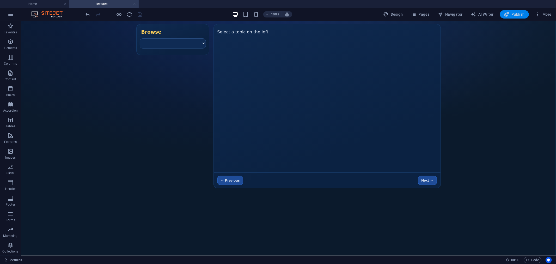
click at [518, 15] on span "Publish" at bounding box center [514, 14] width 21 height 5
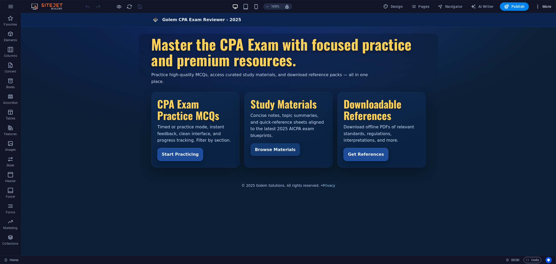
click at [547, 7] on span "More" at bounding box center [543, 6] width 16 height 5
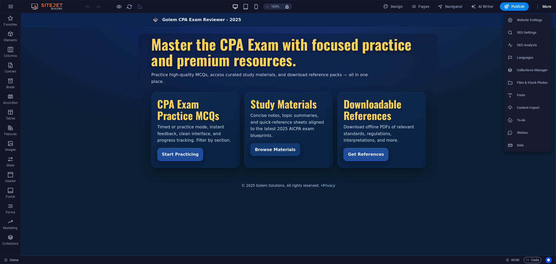
click at [531, 81] on h6 "Files & Stock Photos" at bounding box center [532, 83] width 31 height 6
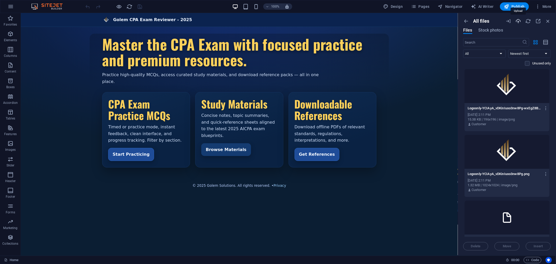
click at [518, 22] on icon "button" at bounding box center [519, 21] width 6 height 6
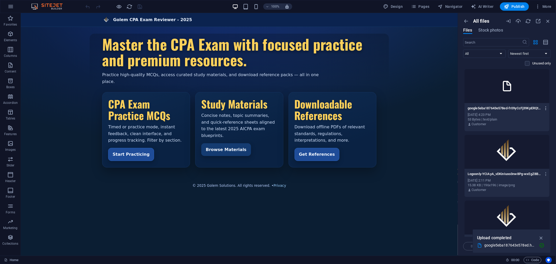
click at [546, 108] on icon "button" at bounding box center [546, 108] width 5 height 5
click at [529, 132] on h6 "Get link" at bounding box center [537, 134] width 22 height 6
